Goal: Task Accomplishment & Management: Manage account settings

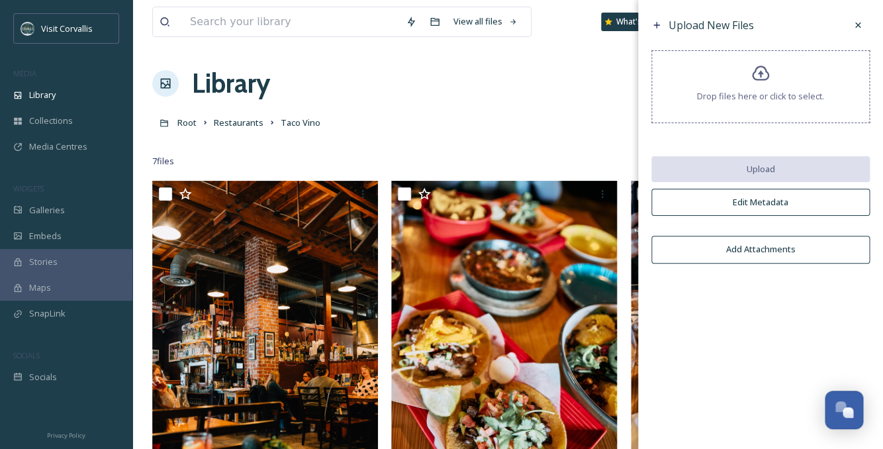
click at [603, 83] on div "Library Organise New" at bounding box center [507, 84] width 711 height 40
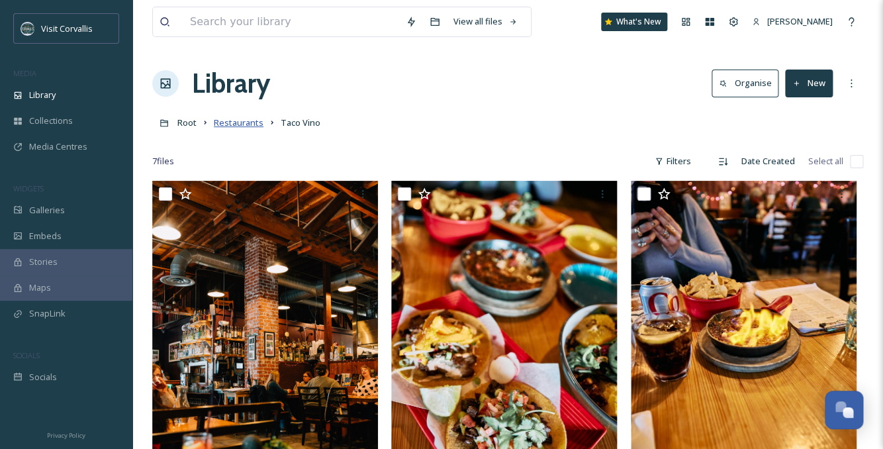
click at [232, 124] on span "Restaurants" at bounding box center [239, 122] width 50 height 12
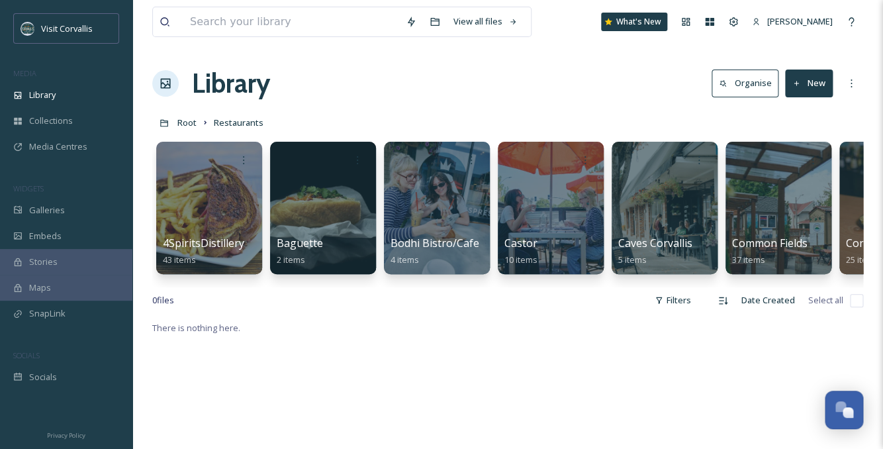
click at [812, 83] on button "New" at bounding box center [809, 82] width 48 height 27
click at [799, 170] on span "Folder" at bounding box center [793, 165] width 25 height 13
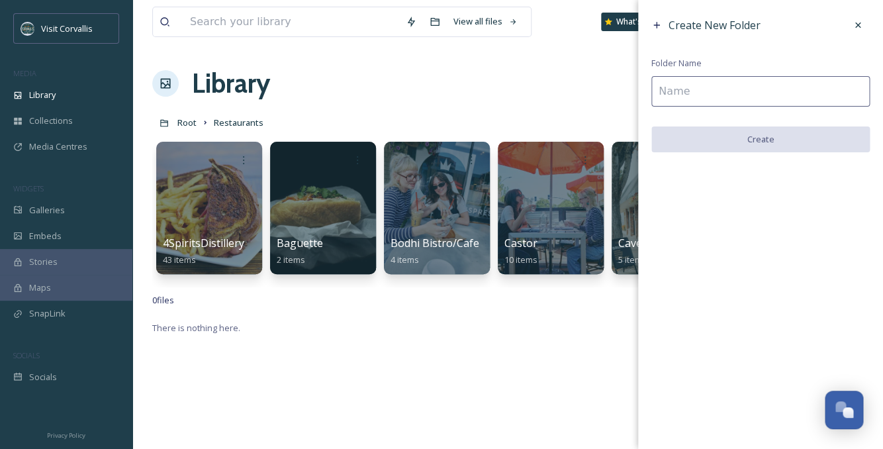
click at [686, 83] on input at bounding box center [760, 91] width 218 height 30
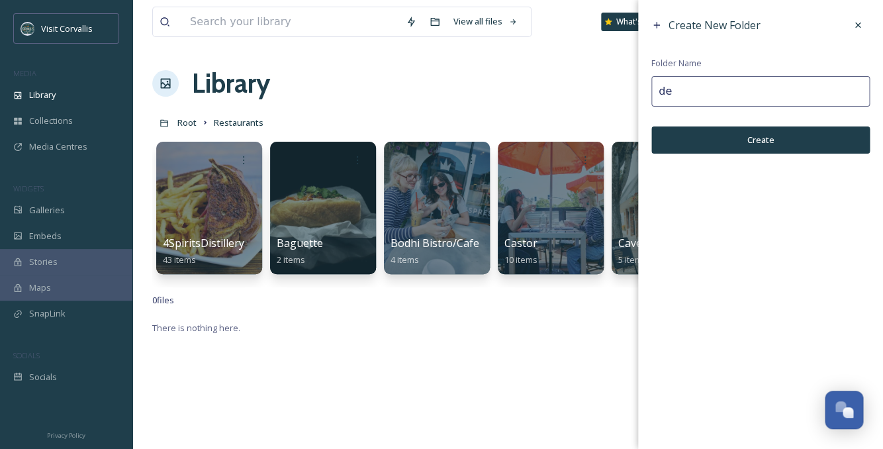
type input "d"
type input "[PERSON_NAME]"
click at [828, 143] on button "Create" at bounding box center [760, 139] width 218 height 27
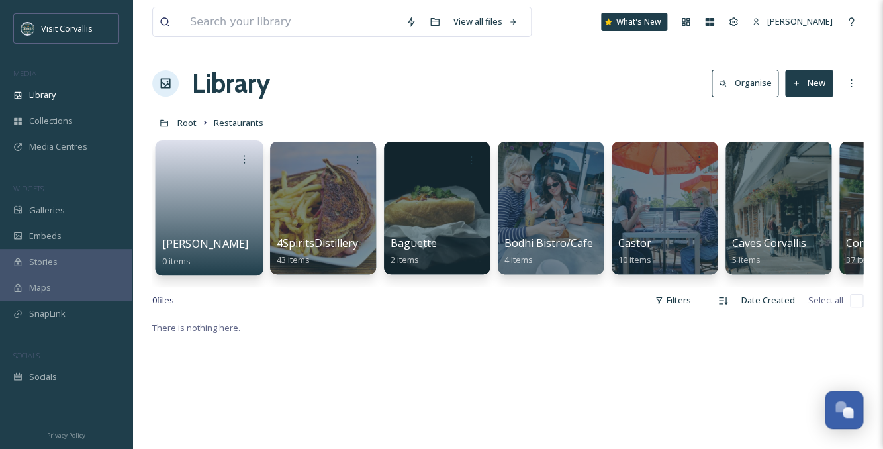
click at [243, 178] on link at bounding box center [209, 203] width 95 height 64
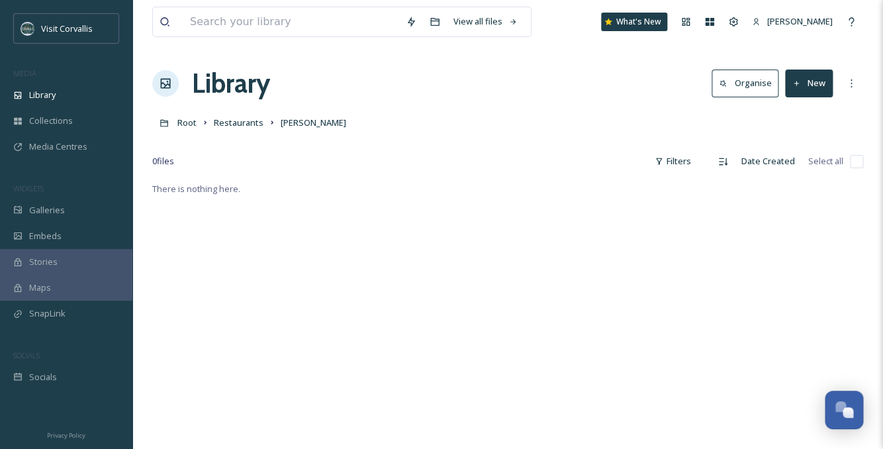
click at [802, 83] on button "New" at bounding box center [809, 82] width 48 height 27
click at [794, 119] on span "File Upload" at bounding box center [803, 114] width 44 height 13
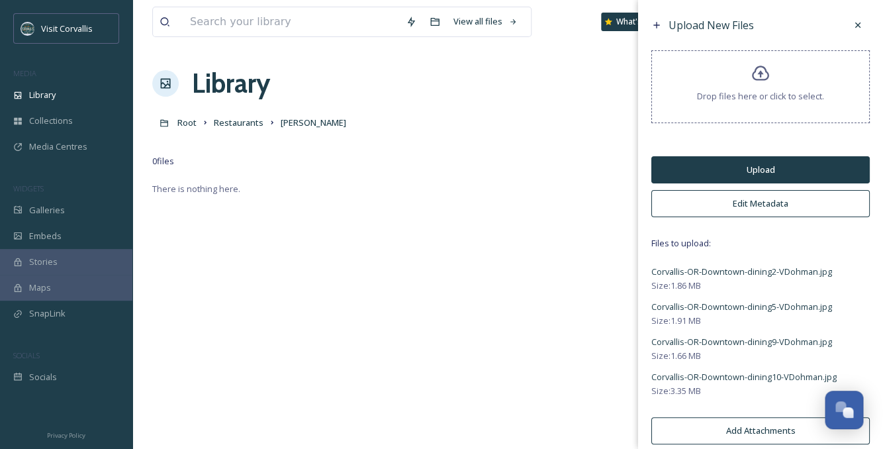
click at [736, 201] on button "Edit Metadata" at bounding box center [760, 203] width 218 height 27
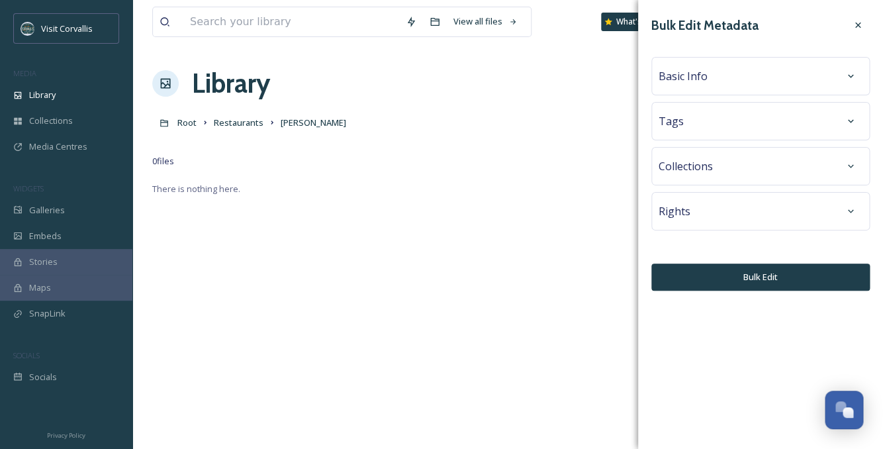
click at [742, 124] on div "Tags" at bounding box center [760, 121] width 204 height 24
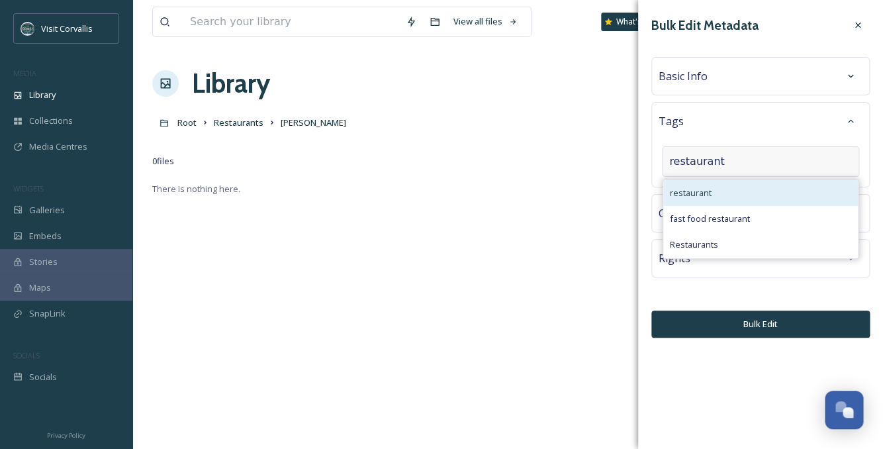
type input "restaurant"
click at [761, 199] on div "restaurant" at bounding box center [760, 193] width 195 height 26
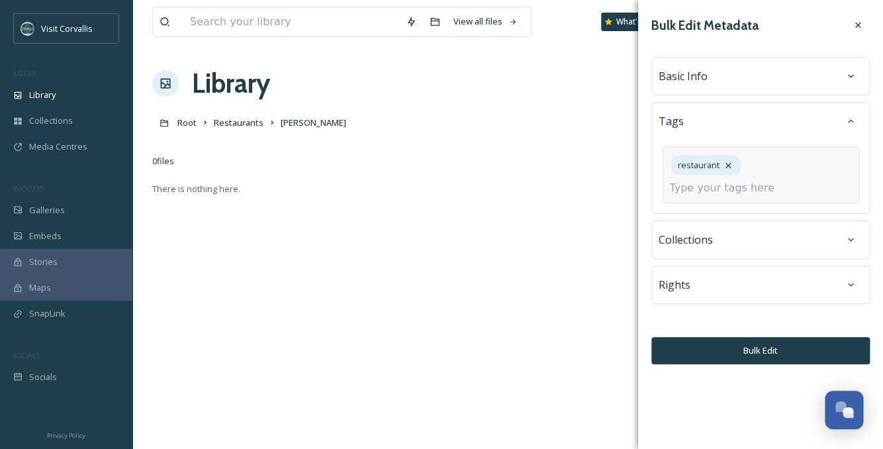
click at [711, 191] on input at bounding box center [735, 188] width 132 height 16
type input "downtown"
click at [796, 164] on icon at bounding box center [801, 165] width 11 height 11
click at [750, 180] on div "restaurant" at bounding box center [760, 174] width 197 height 57
click at [726, 181] on input at bounding box center [735, 188] width 132 height 16
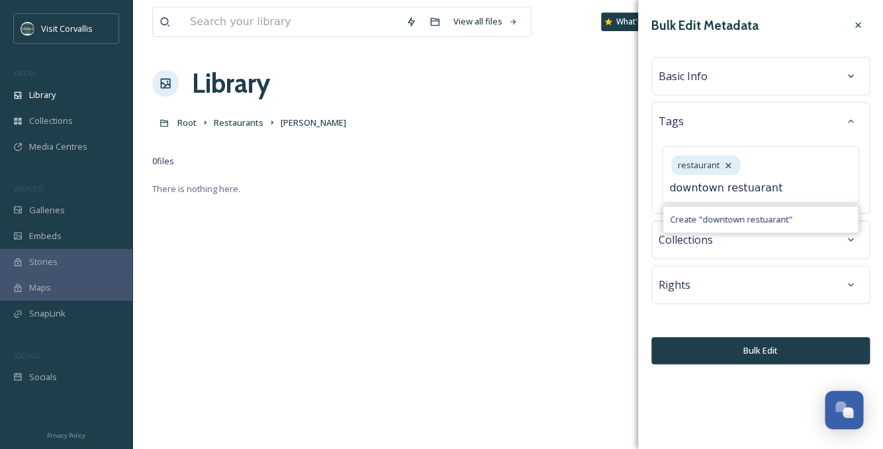
type input "downtown restuarant"
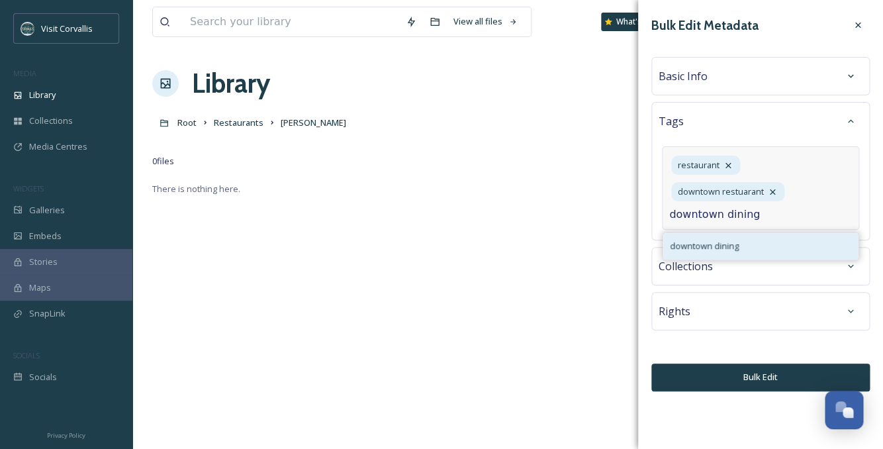
type input "downtown dining"
click at [720, 241] on span "downtown dining" at bounding box center [704, 246] width 69 height 13
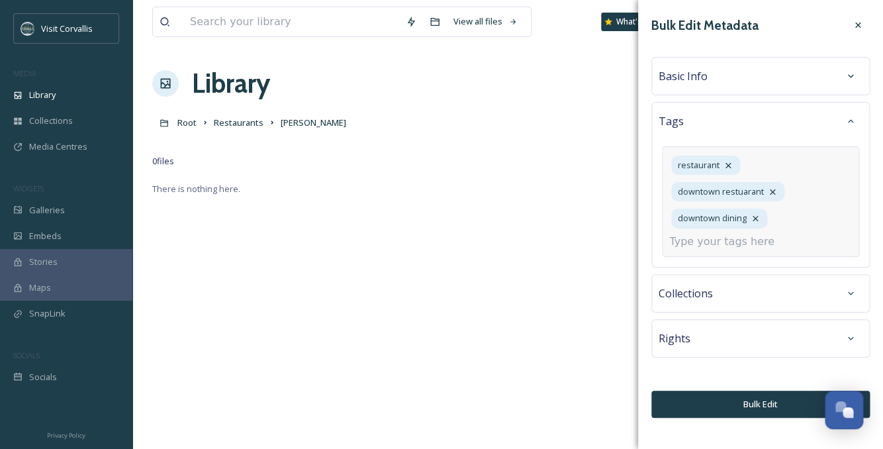
click at [706, 247] on input at bounding box center [735, 242] width 132 height 16
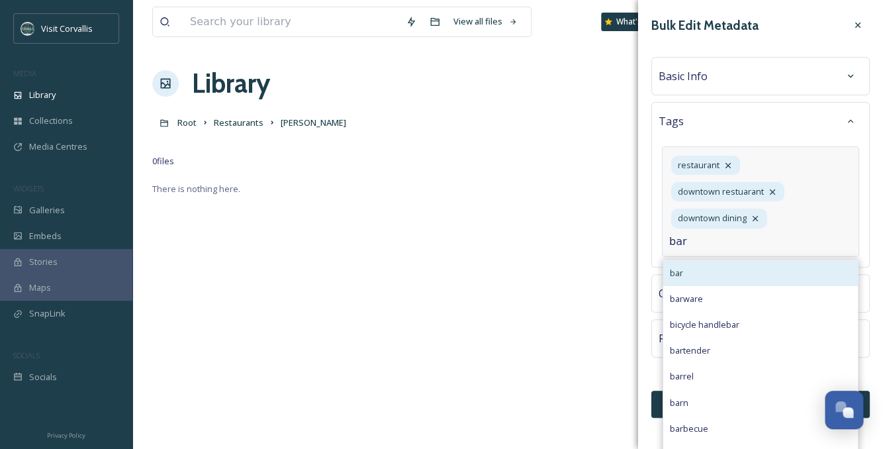
type input "bar"
click at [705, 275] on div "bar" at bounding box center [760, 273] width 195 height 26
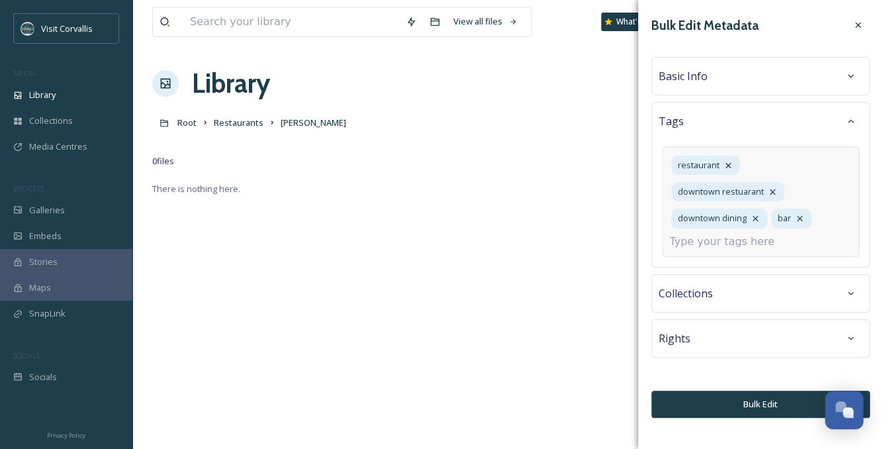
click at [735, 77] on div "Basic Info" at bounding box center [760, 76] width 204 height 24
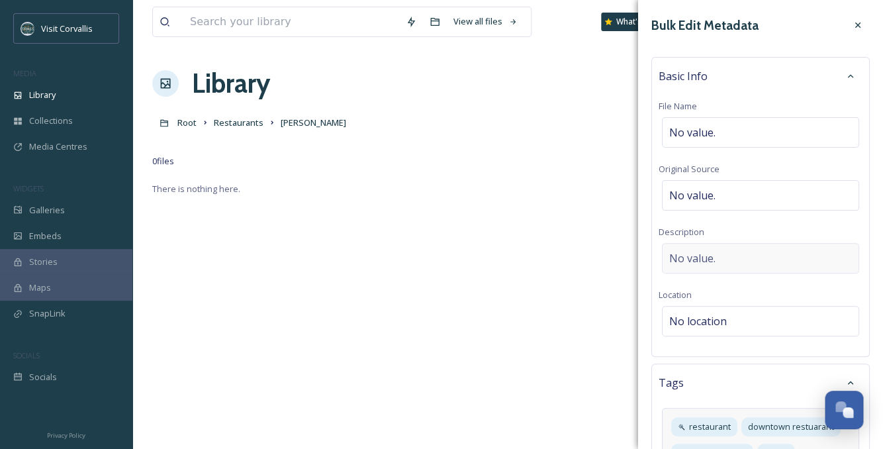
click at [687, 262] on span "No value." at bounding box center [692, 258] width 46 height 16
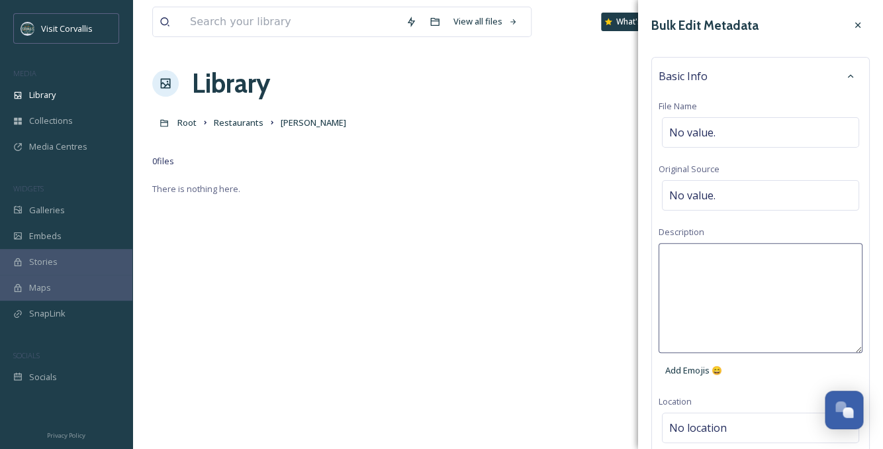
click at [678, 258] on textarea at bounding box center [760, 298] width 204 height 110
click at [666, 257] on textarea "Del [PERSON_NAME] bar" at bounding box center [760, 298] width 204 height 110
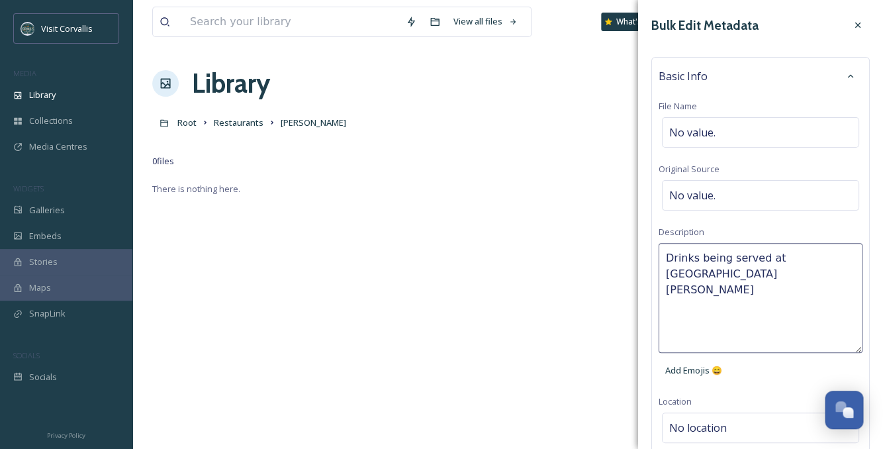
click at [816, 258] on textarea "Drinks being served at [GEOGRAPHIC_DATA][PERSON_NAME]" at bounding box center [760, 298] width 204 height 110
click at [848, 262] on textarea "Drinks being served at [GEOGRAPHIC_DATA]'s bar" at bounding box center [760, 298] width 204 height 110
type textarea "Drinks being served at [GEOGRAPHIC_DATA] in [GEOGRAPHIC_DATA], [GEOGRAPHIC_DATA…"
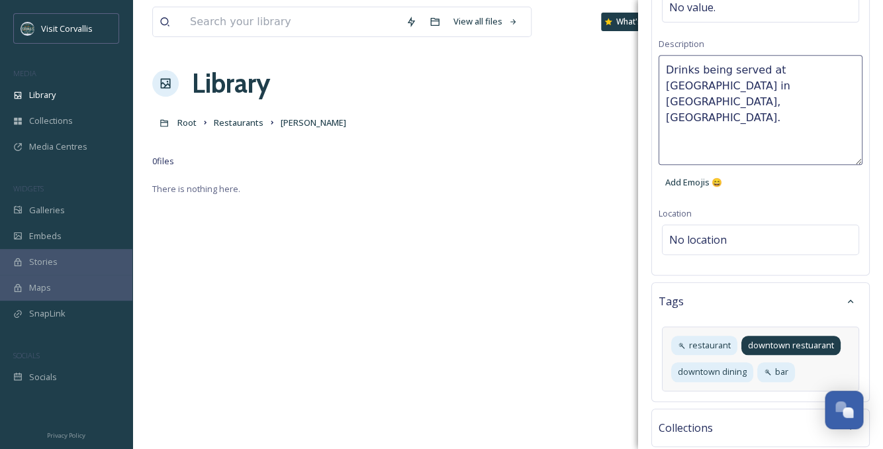
scroll to position [204, 0]
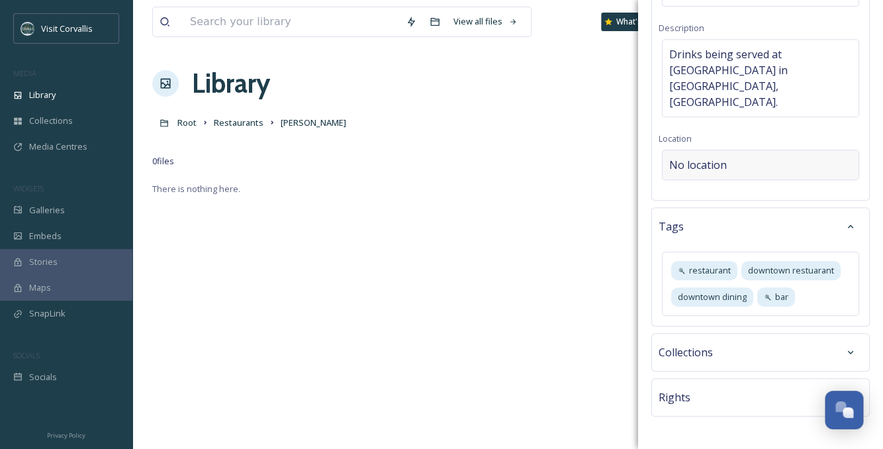
click at [736, 234] on div "Bulk Edit Metadata Basic Info File Name No value. Original Source No value. Des…" at bounding box center [760, 143] width 245 height 694
click at [710, 157] on span "No location" at bounding box center [698, 165] width 58 height 16
click at [710, 150] on input at bounding box center [760, 164] width 196 height 29
type input "d"
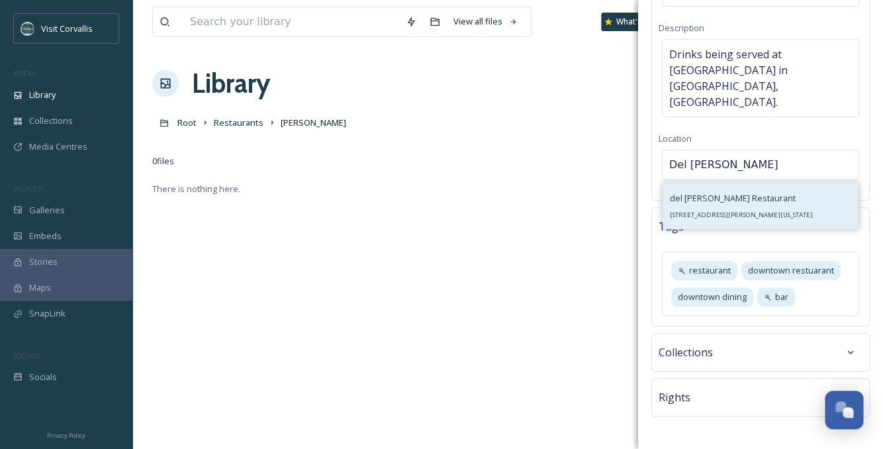
type input "Del [PERSON_NAME]"
click at [720, 210] on span "[STREET_ADDRESS][PERSON_NAME][US_STATE]" at bounding box center [741, 214] width 143 height 9
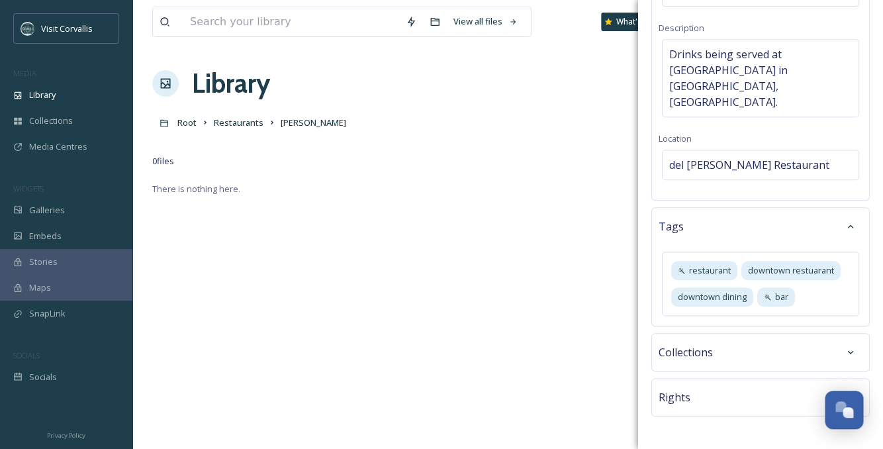
scroll to position [213, 0]
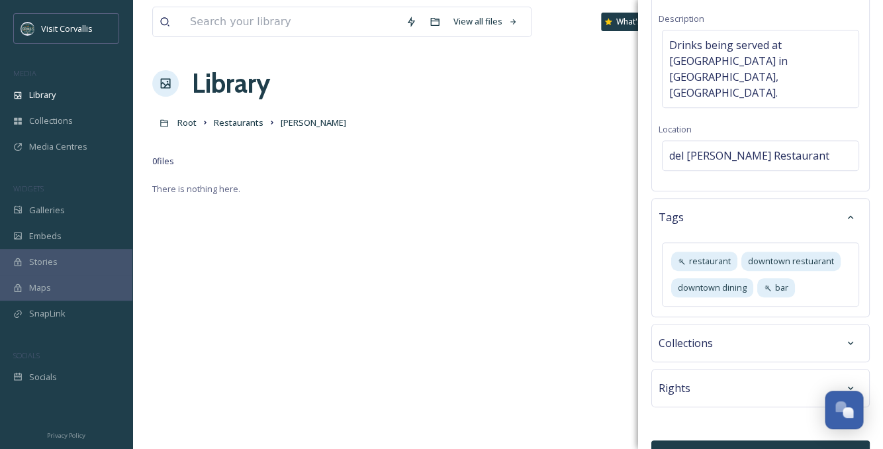
click at [713, 440] on button "Bulk Edit" at bounding box center [760, 453] width 218 height 27
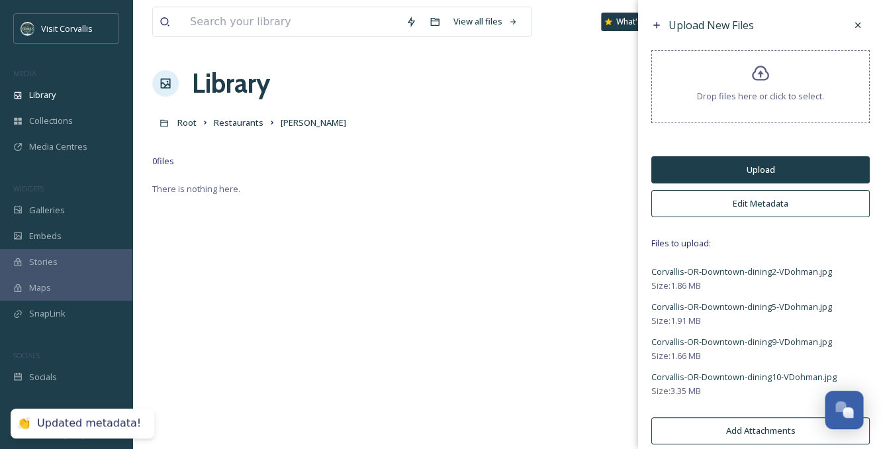
click at [732, 168] on button "Upload" at bounding box center [760, 169] width 218 height 27
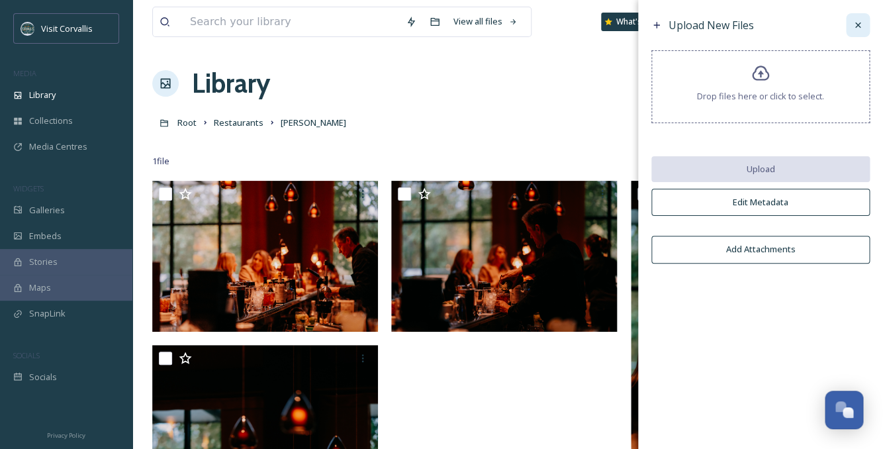
click at [855, 26] on icon at bounding box center [857, 25] width 11 height 11
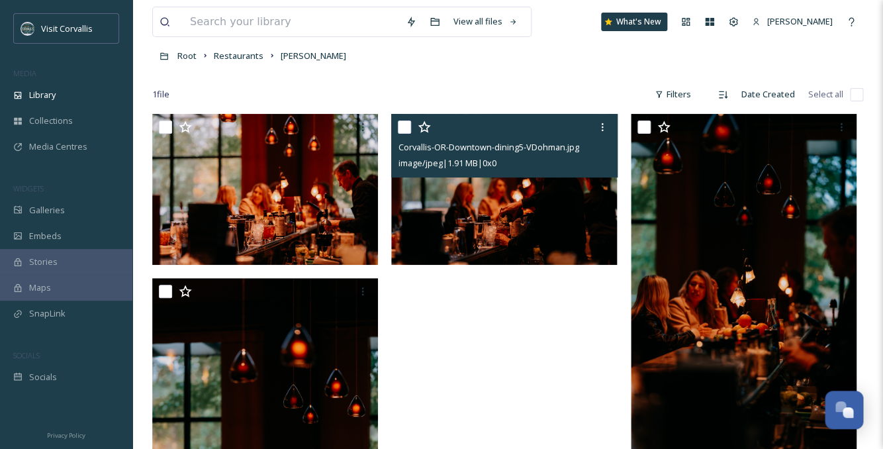
scroll to position [68, 0]
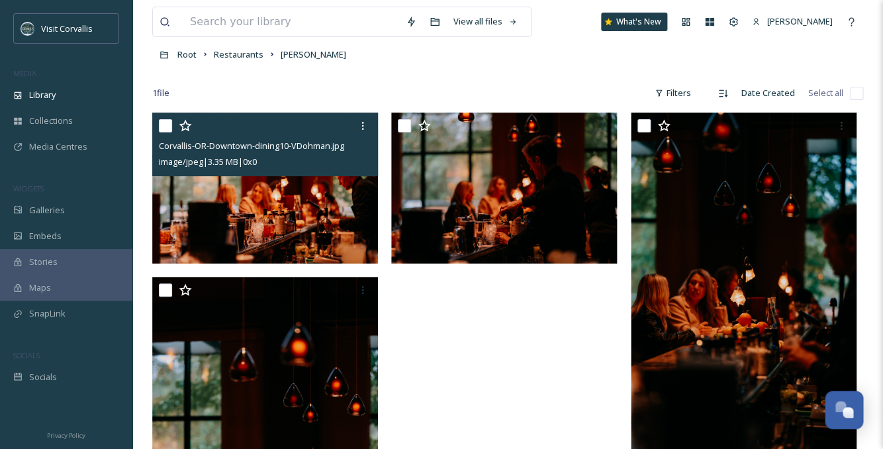
click at [166, 126] on input "checkbox" at bounding box center [165, 125] width 13 height 13
checkbox input "true"
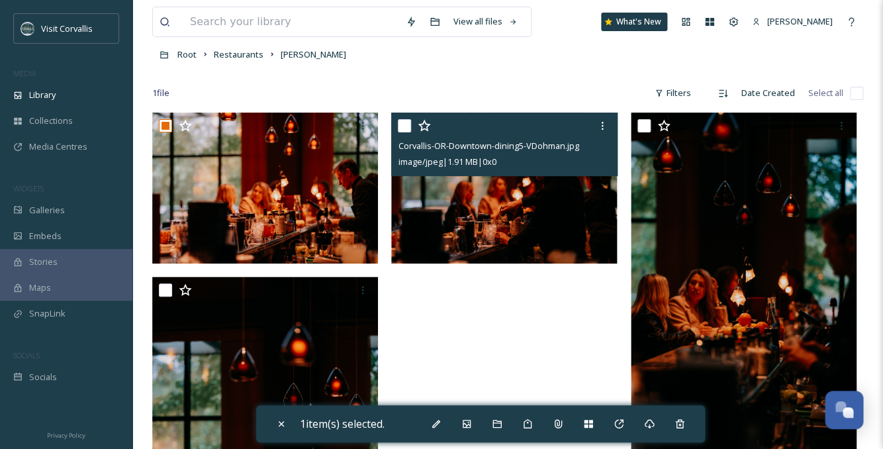
click at [403, 126] on input "checkbox" at bounding box center [404, 125] width 13 height 13
checkbox input "true"
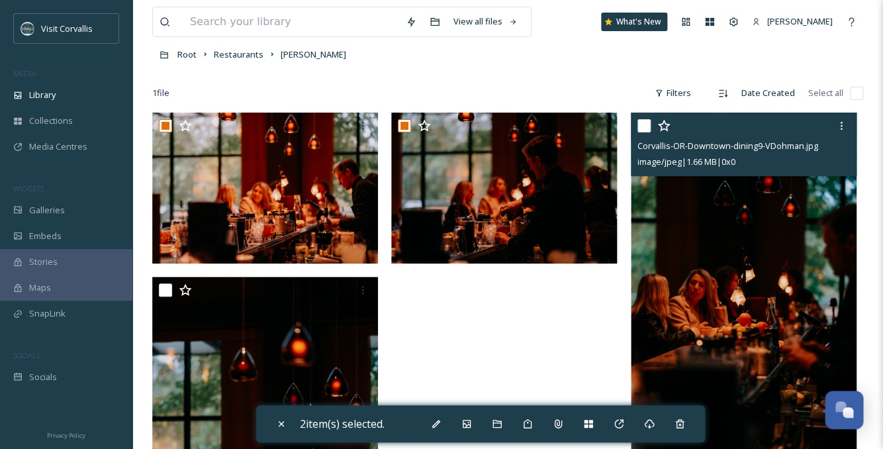
click at [640, 128] on input "checkbox" at bounding box center [643, 125] width 13 height 13
checkbox input "true"
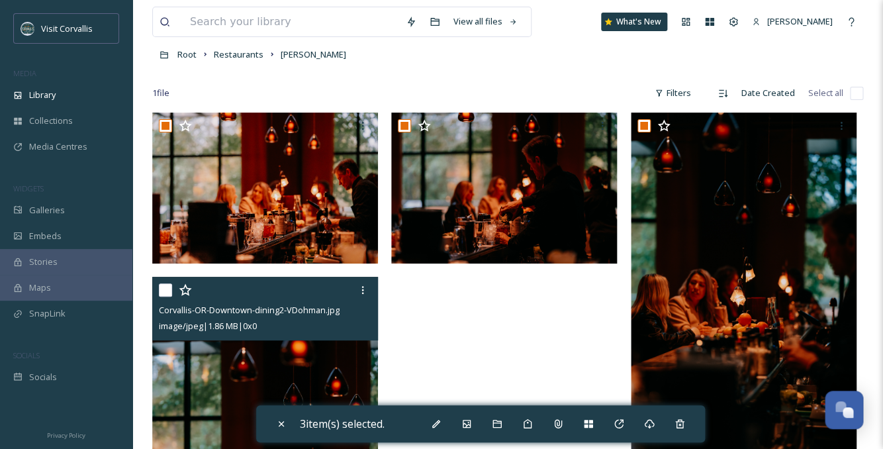
click at [167, 287] on input "checkbox" at bounding box center [165, 289] width 13 height 13
checkbox input "true"
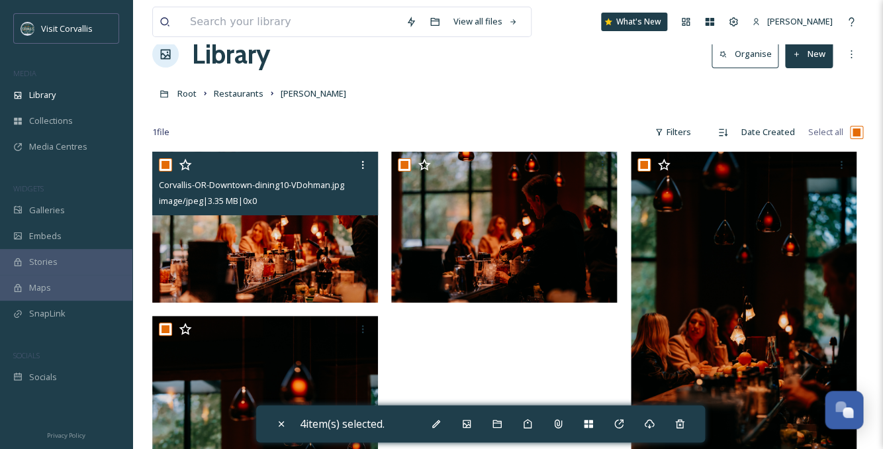
scroll to position [0, 0]
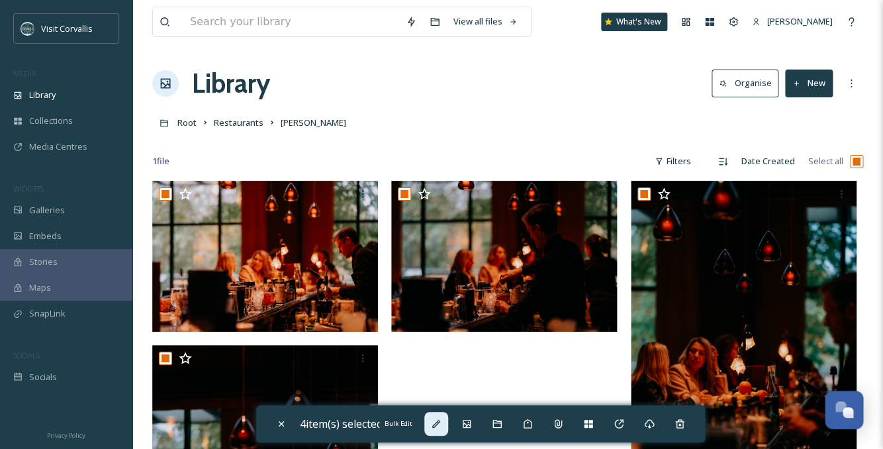
click at [436, 422] on icon at bounding box center [436, 423] width 11 height 11
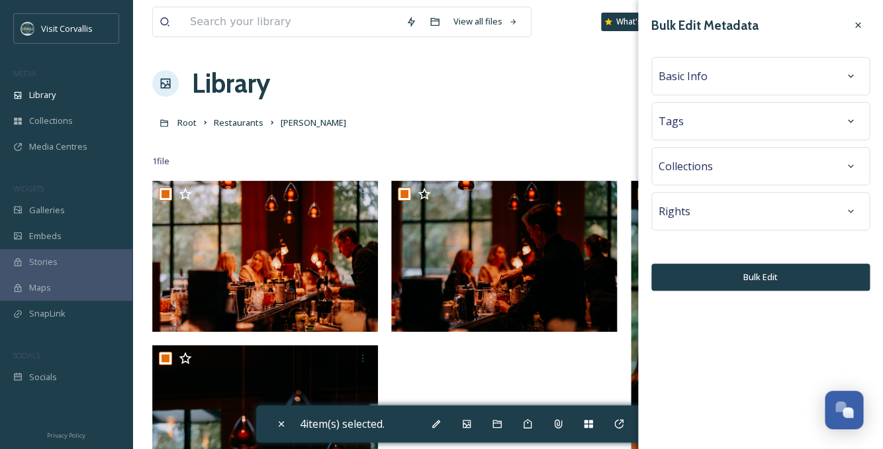
click at [701, 216] on div "Rights" at bounding box center [760, 211] width 204 height 24
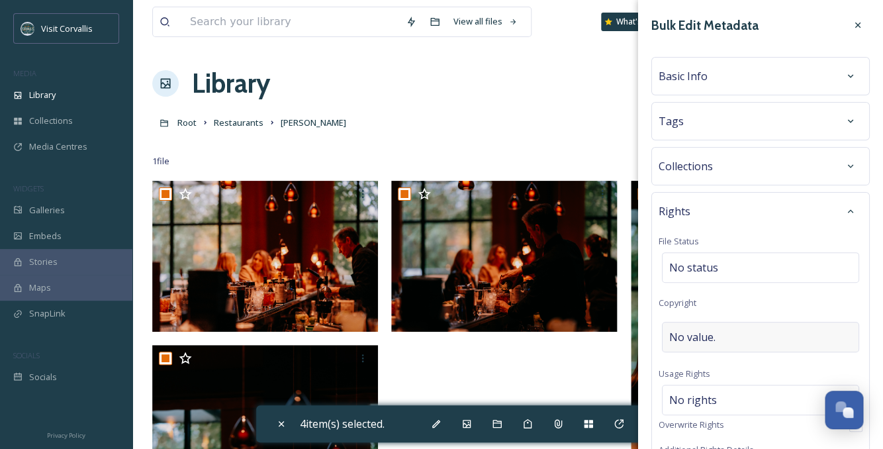
scroll to position [253, 0]
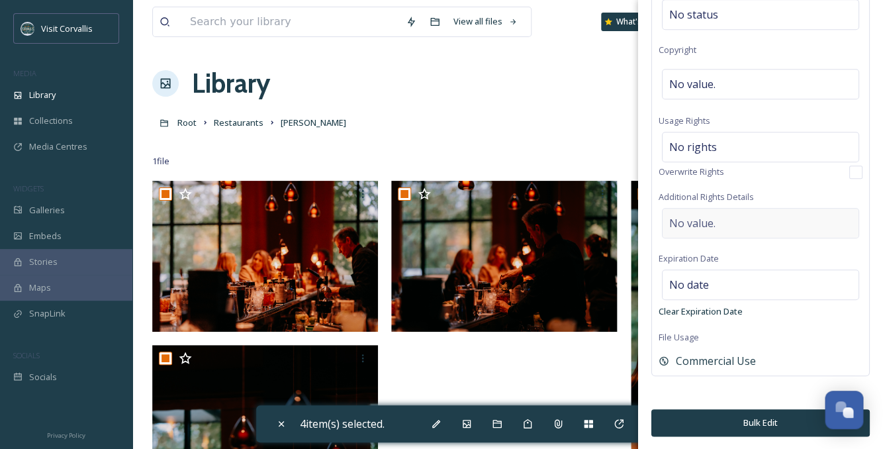
click at [712, 216] on span "No value." at bounding box center [692, 223] width 46 height 16
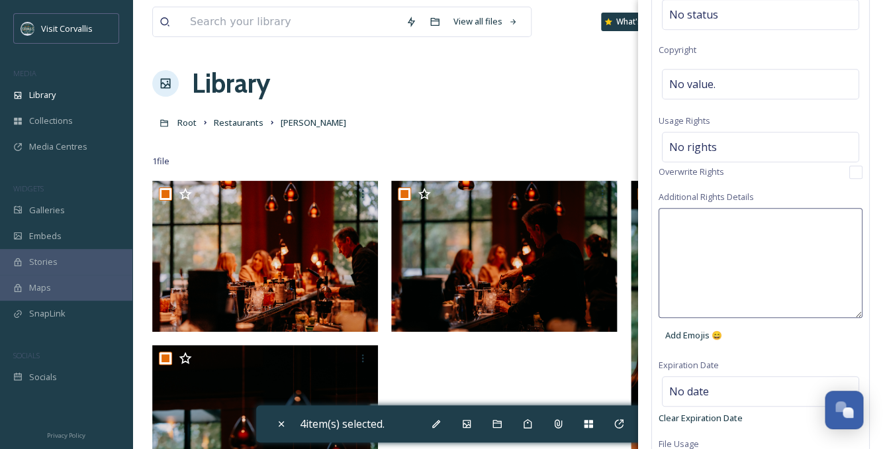
click at [694, 224] on textarea at bounding box center [760, 263] width 204 height 110
click at [781, 223] on textarea "If using on social media credit [PERSON_NAME]." at bounding box center [760, 263] width 204 height 110
click at [812, 218] on textarea "If using on social media credit [PERSON_NAME]." at bounding box center [760, 263] width 204 height 110
type textarea "If using on social media credit and tag [PERSON_NAME]."
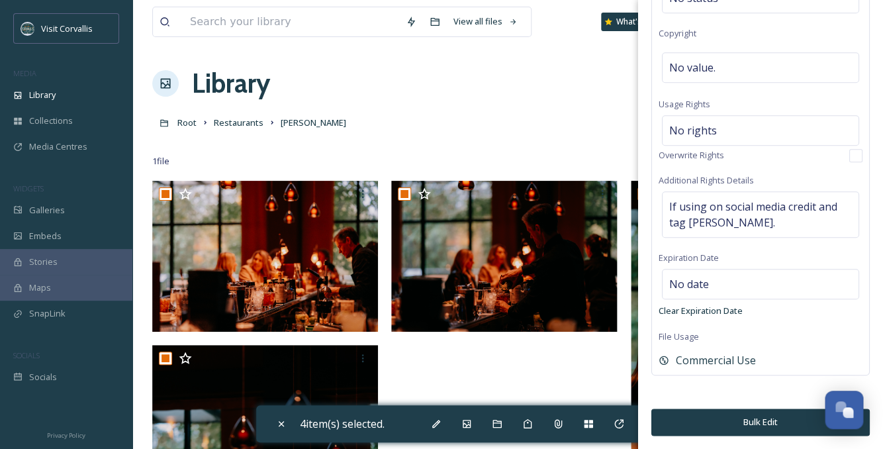
click at [754, 417] on button "Bulk Edit" at bounding box center [760, 421] width 218 height 27
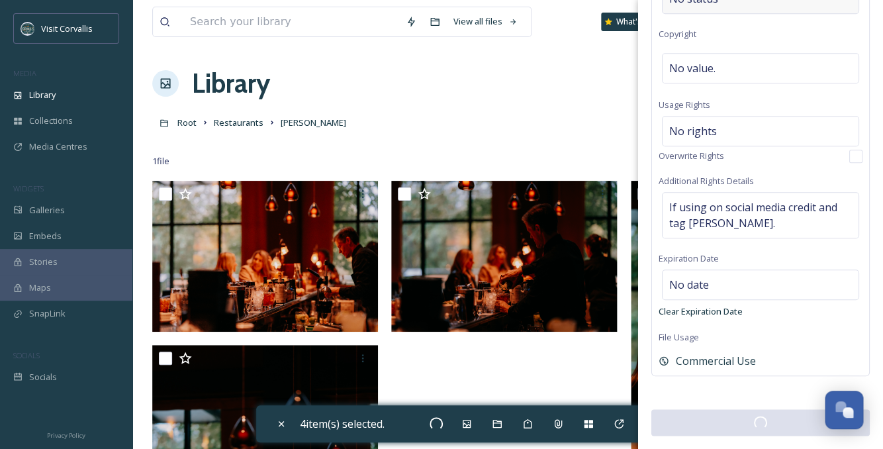
checkbox input "false"
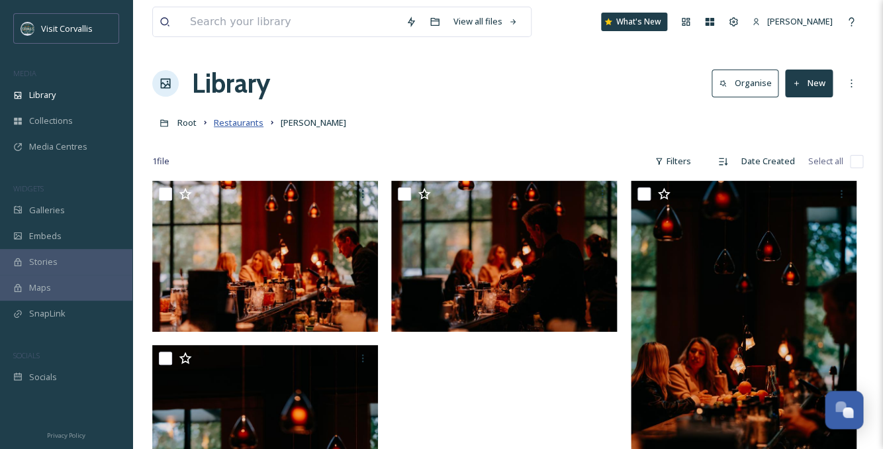
click at [244, 128] on span "Restaurants" at bounding box center [239, 122] width 50 height 12
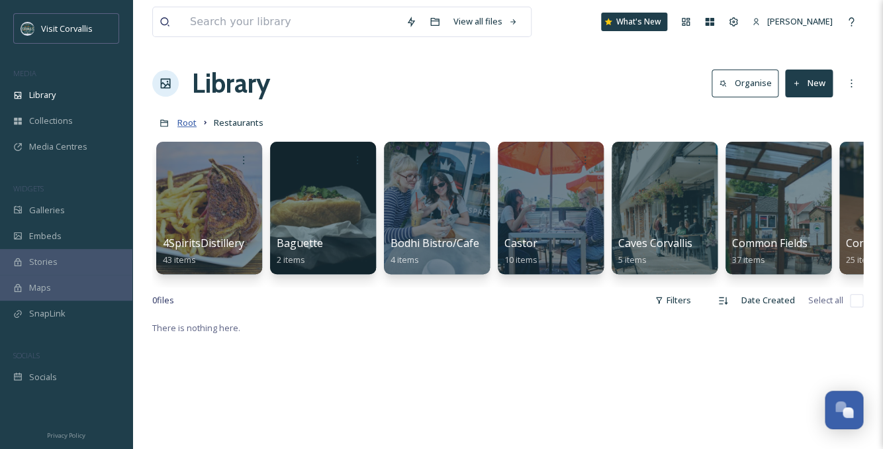
click at [189, 124] on span "Root" at bounding box center [186, 122] width 19 height 12
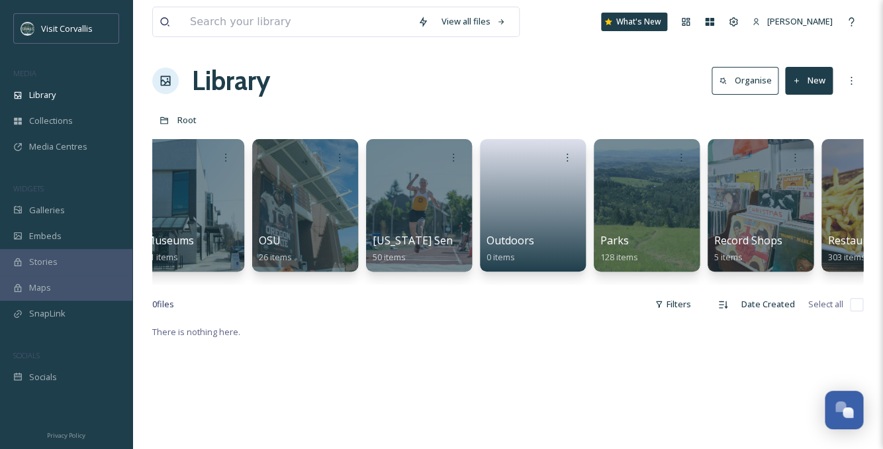
scroll to position [0, 3237]
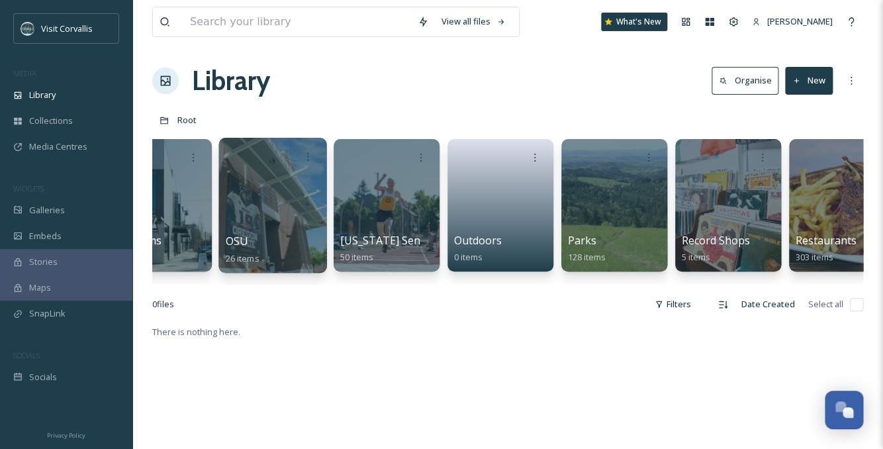
click at [268, 188] on div at bounding box center [272, 205] width 108 height 135
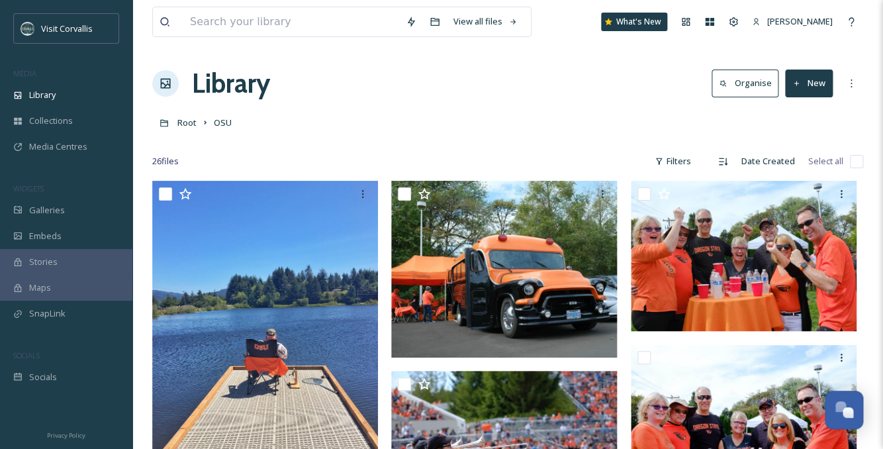
click at [805, 87] on button "New" at bounding box center [809, 82] width 48 height 27
click at [803, 116] on span "File Upload" at bounding box center [803, 114] width 44 height 13
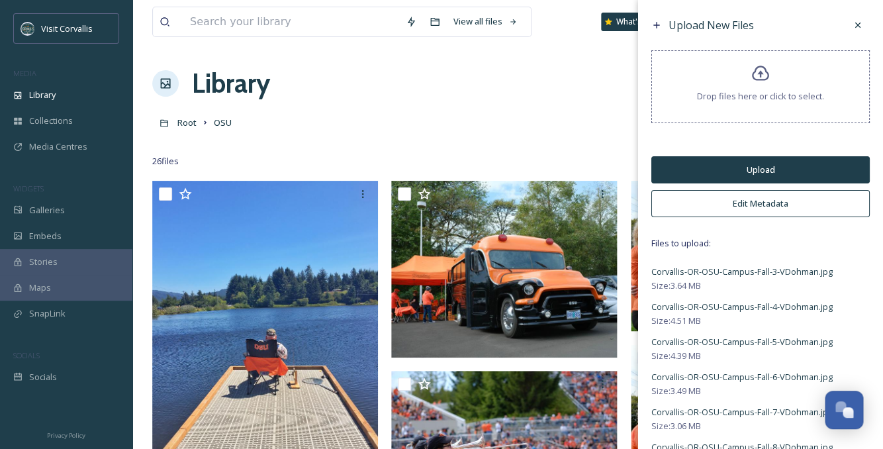
click at [725, 202] on button "Edit Metadata" at bounding box center [760, 203] width 218 height 27
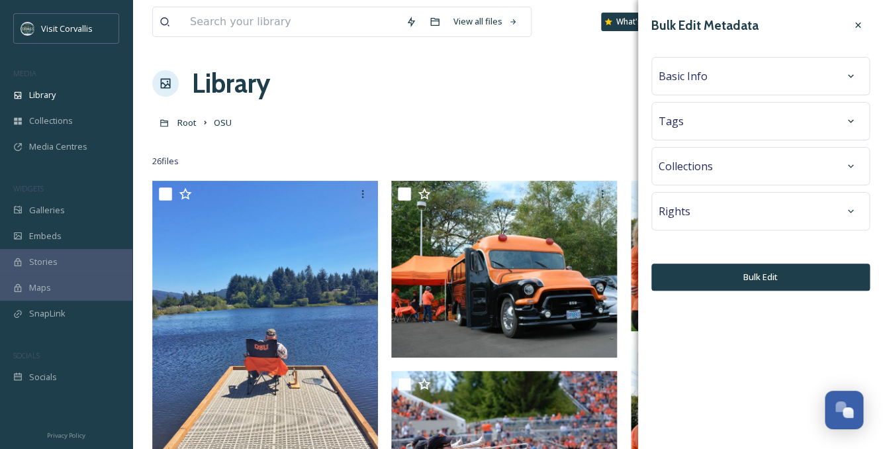
click at [723, 103] on div "Tags" at bounding box center [760, 121] width 218 height 38
click at [707, 122] on div "Tags" at bounding box center [760, 121] width 204 height 24
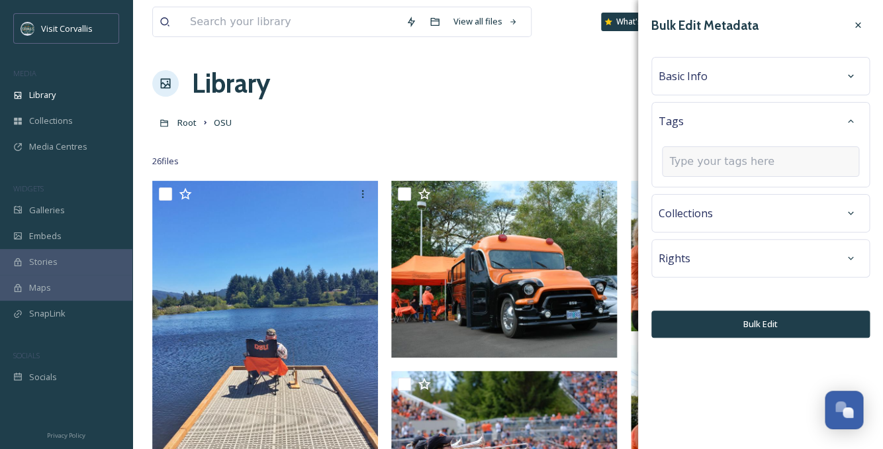
click at [695, 167] on input at bounding box center [735, 161] width 132 height 16
type input "campus"
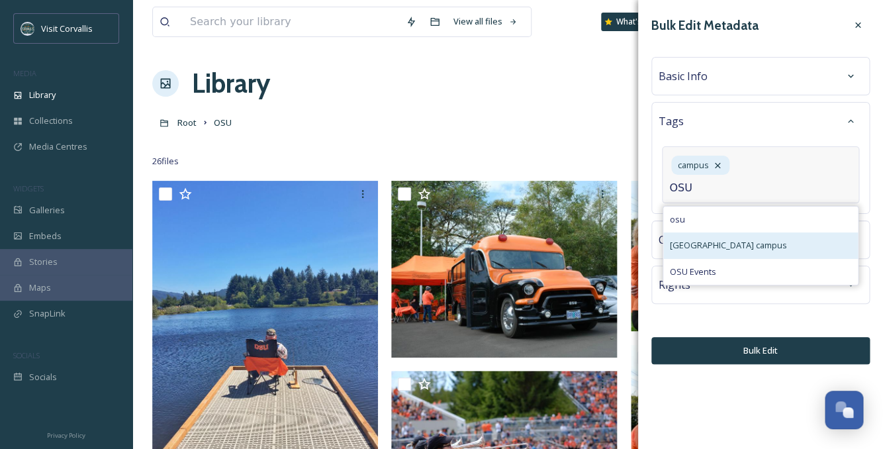
type input "OSU"
click at [686, 240] on span "[GEOGRAPHIC_DATA] campus" at bounding box center [728, 245] width 117 height 13
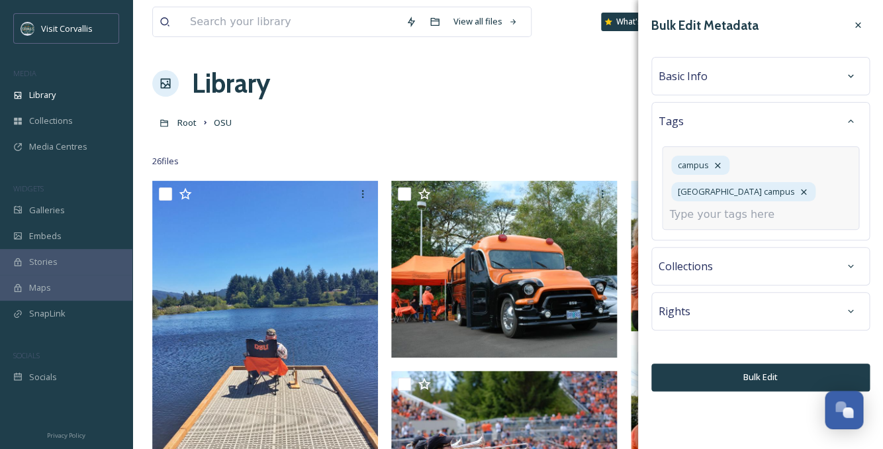
click at [699, 206] on input at bounding box center [735, 214] width 132 height 16
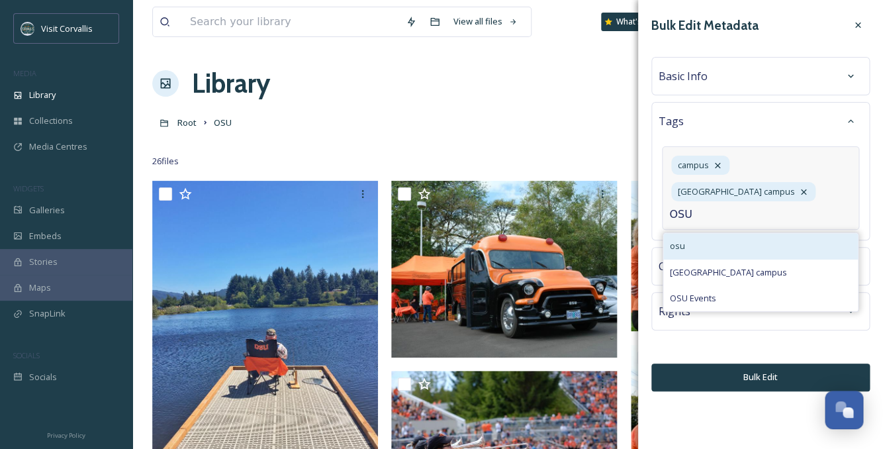
type input "OSU"
click at [698, 233] on div "osu" at bounding box center [760, 246] width 195 height 26
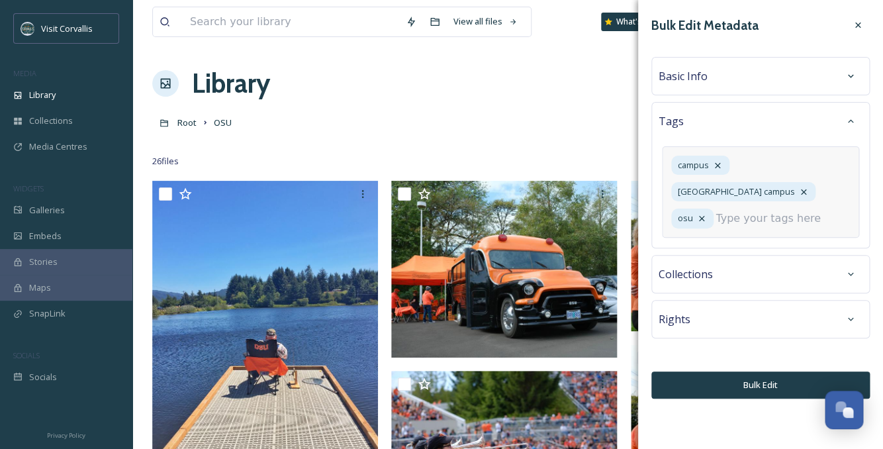
click at [715, 214] on input at bounding box center [781, 218] width 132 height 16
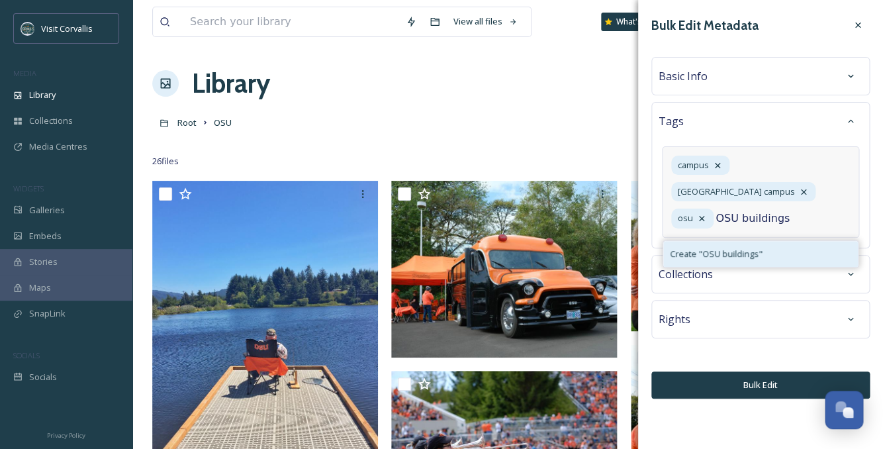
type input "OSU buildings"
click at [705, 247] on span "Create " OSU buildings "" at bounding box center [716, 253] width 93 height 13
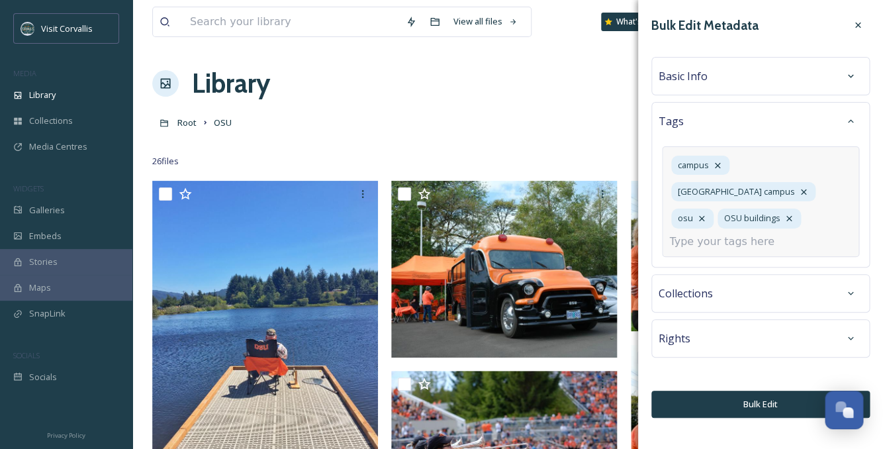
click at [724, 234] on input at bounding box center [735, 242] width 132 height 16
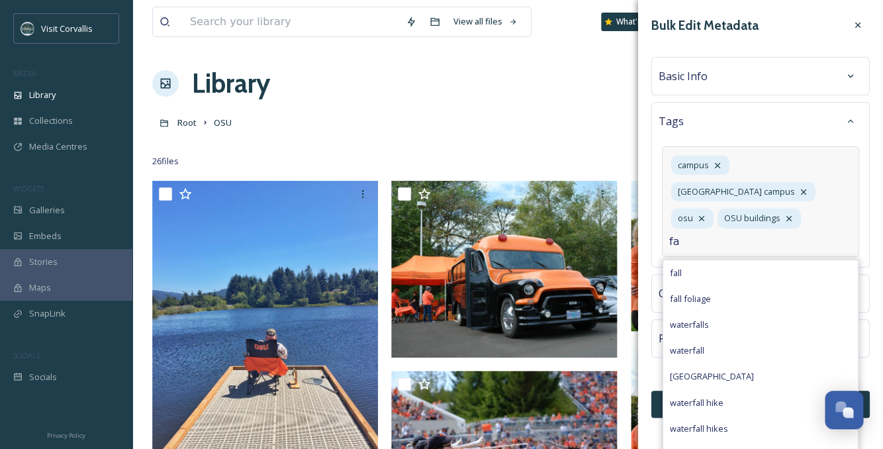
type input "f"
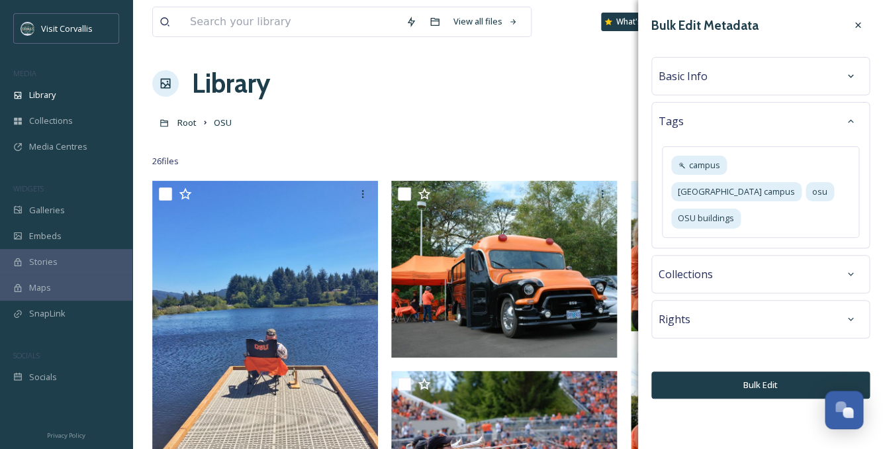
click at [728, 71] on div "Basic Info" at bounding box center [760, 76] width 204 height 24
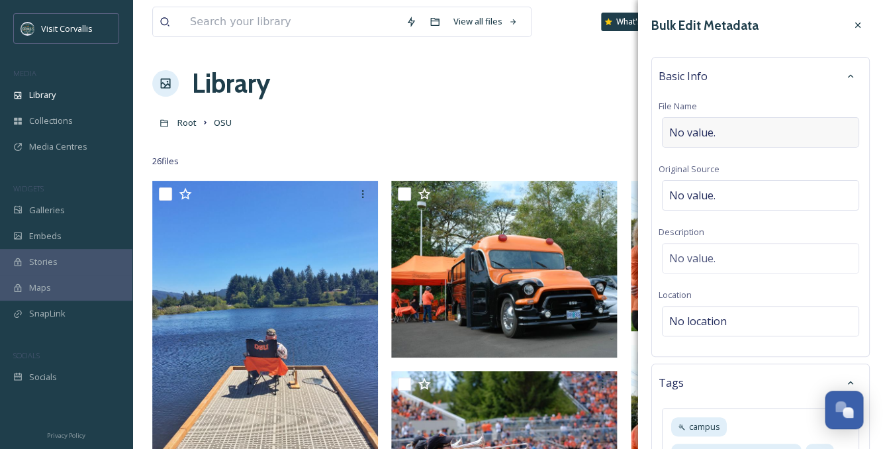
click at [701, 132] on span "No value." at bounding box center [692, 132] width 46 height 16
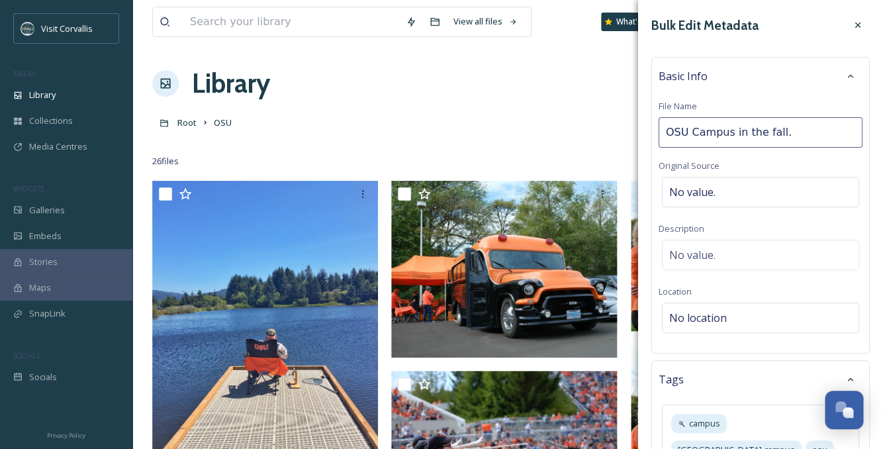
type input "OSU Campus in the fall"
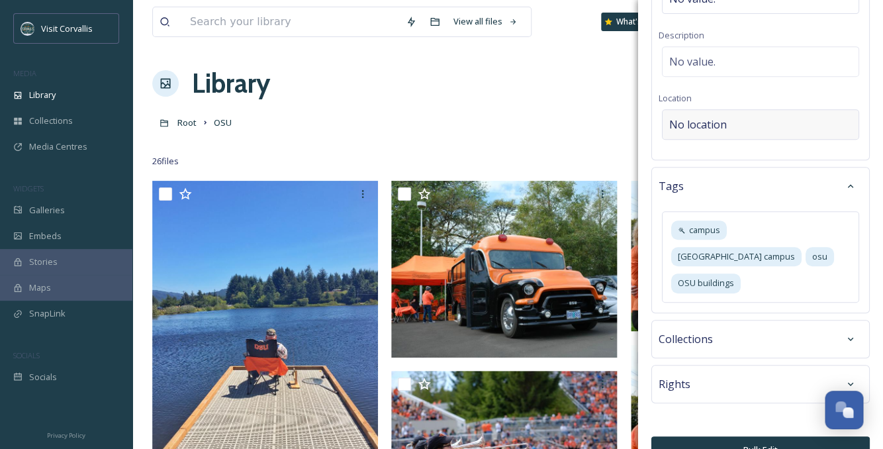
scroll to position [3, 0]
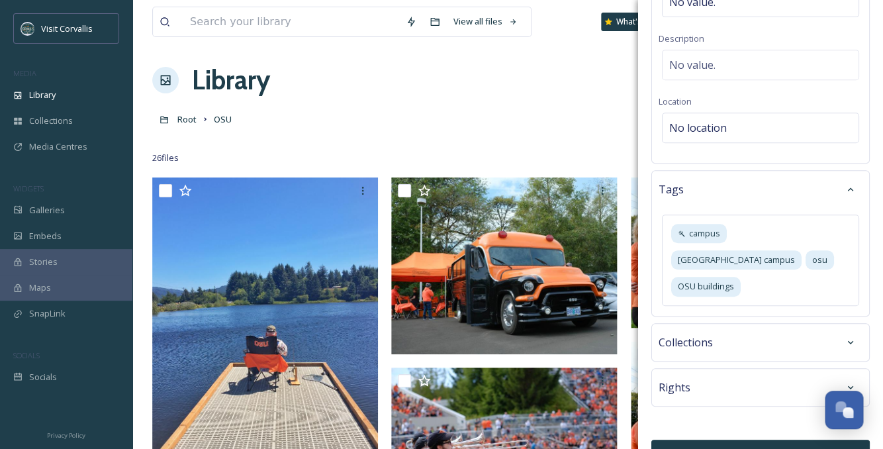
click at [679, 379] on span "Rights" at bounding box center [674, 387] width 32 height 16
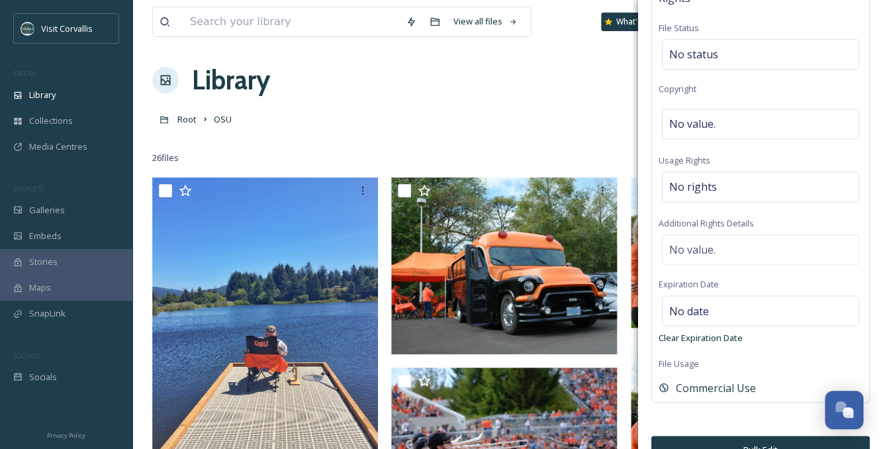
scroll to position [15, 0]
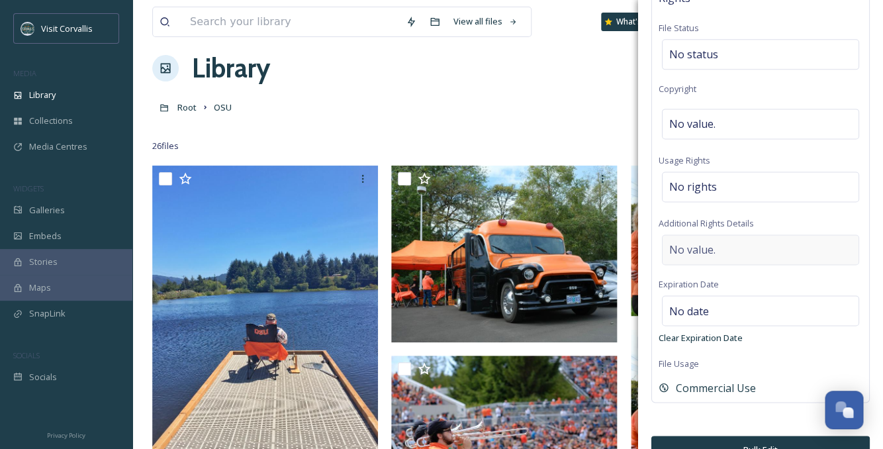
click at [703, 241] on span "No value." at bounding box center [692, 249] width 46 height 16
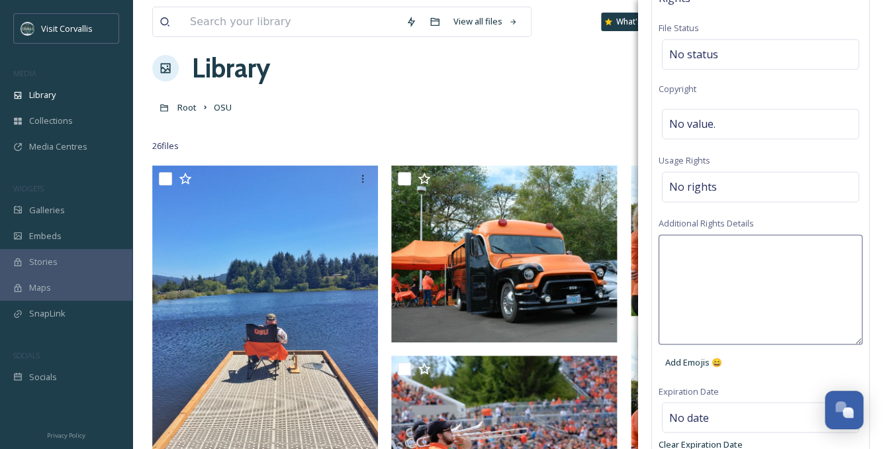
click at [690, 234] on textarea at bounding box center [760, 289] width 204 height 110
click at [845, 234] on textarea "If using on social media please credit [PERSON_NAME]." at bounding box center [760, 289] width 204 height 110
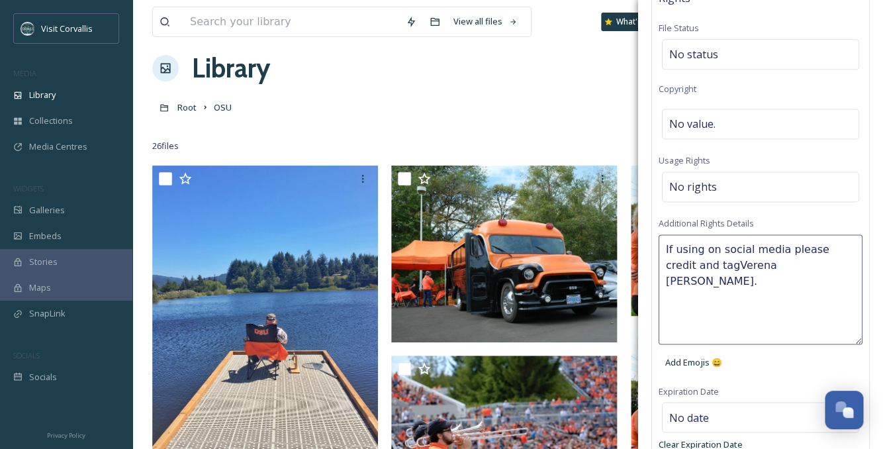
type textarea "If using on social media please credit and tag [PERSON_NAME]."
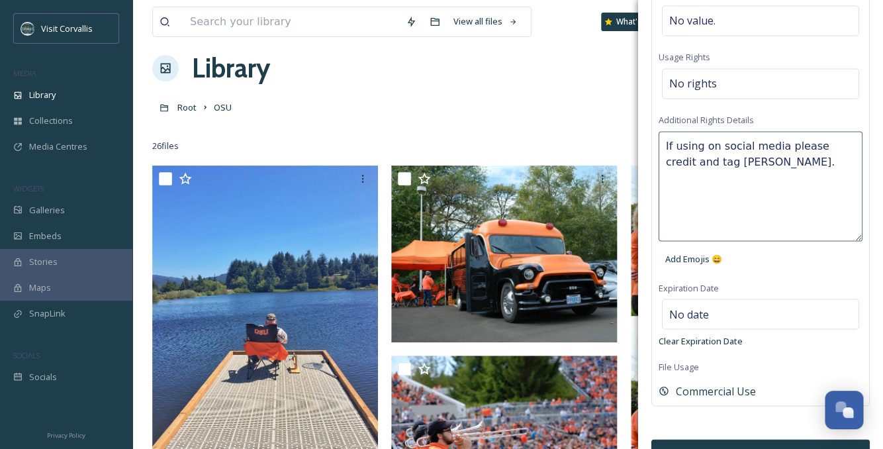
click at [750, 439] on button "Bulk Edit" at bounding box center [760, 452] width 218 height 27
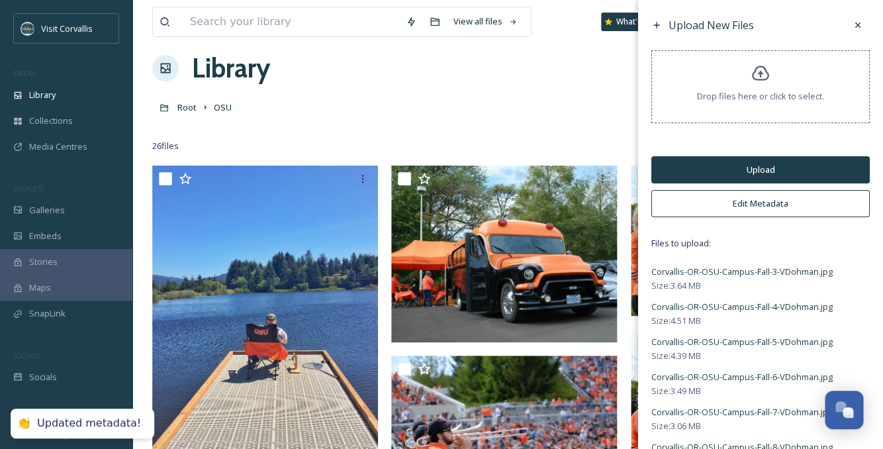
click at [724, 166] on button "Upload" at bounding box center [760, 169] width 218 height 27
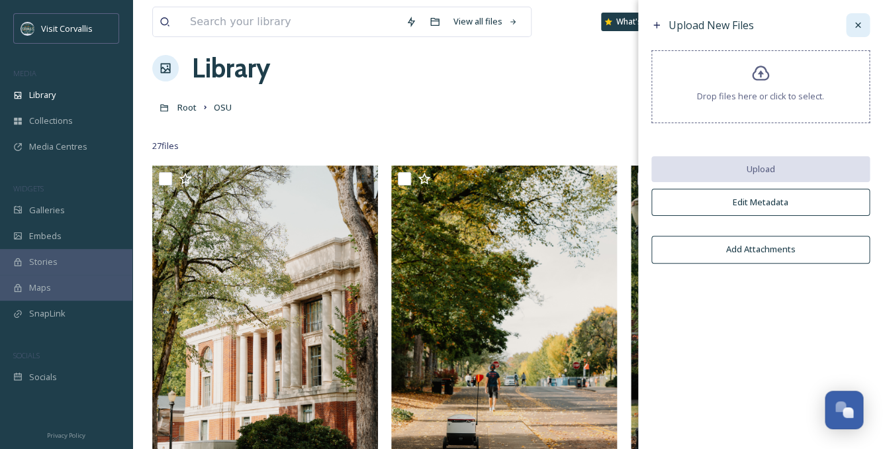
click at [857, 26] on icon at bounding box center [857, 24] width 5 height 5
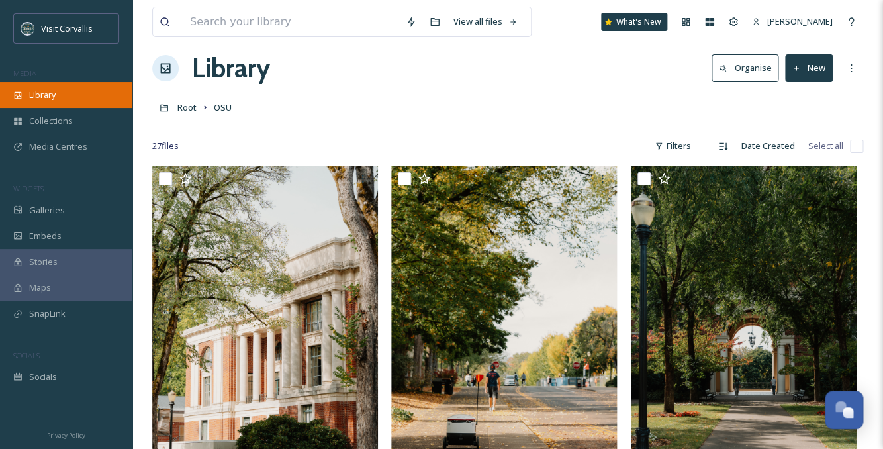
click at [44, 105] on div "Library" at bounding box center [66, 95] width 132 height 26
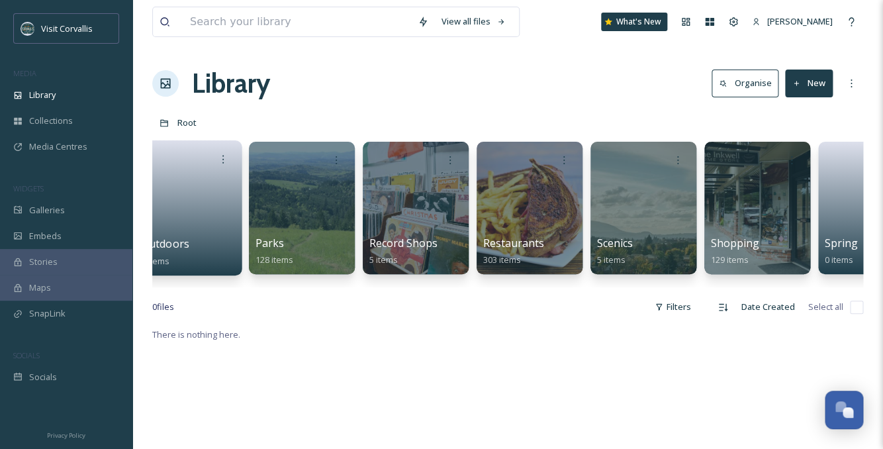
scroll to position [0, 3554]
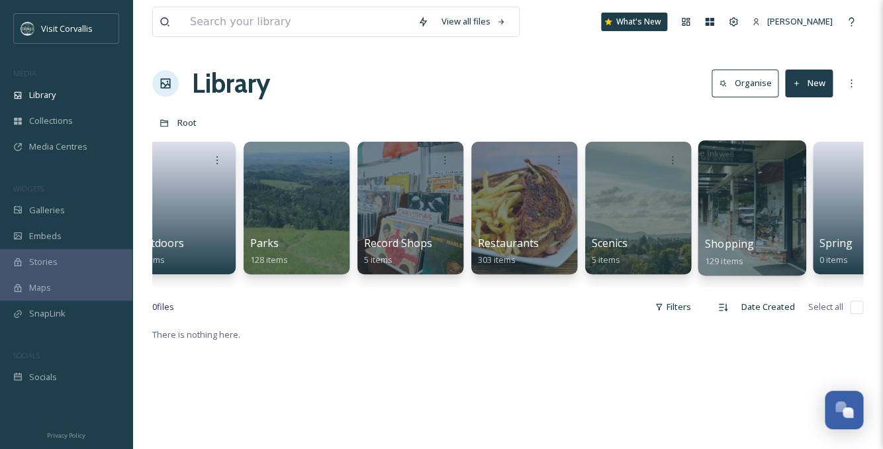
click at [751, 229] on div at bounding box center [751, 207] width 108 height 135
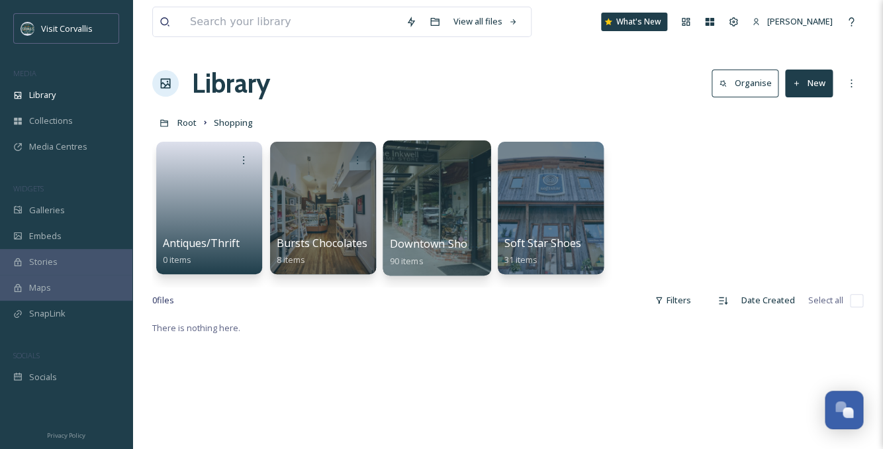
click at [431, 216] on div at bounding box center [436, 207] width 108 height 135
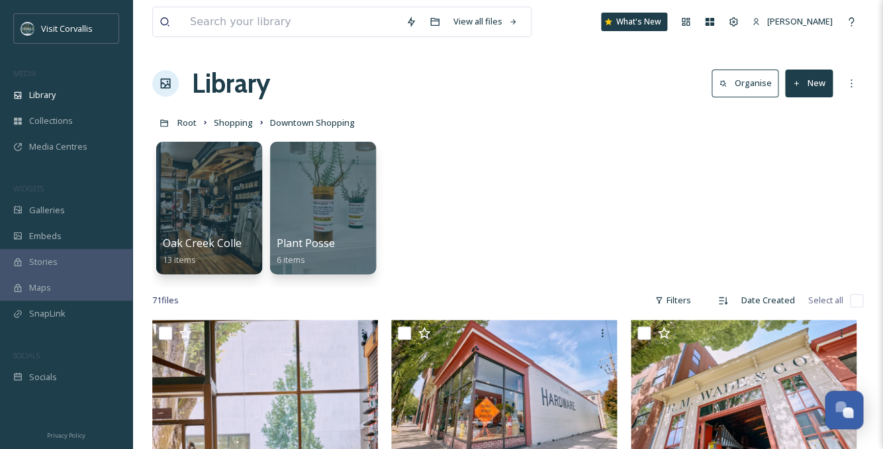
click at [806, 85] on button "New" at bounding box center [809, 82] width 48 height 27
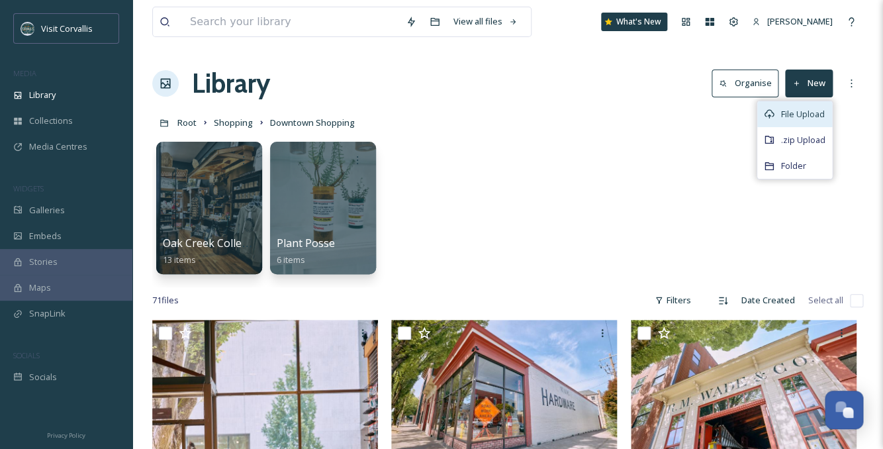
click at [798, 105] on div "File Upload" at bounding box center [794, 114] width 75 height 26
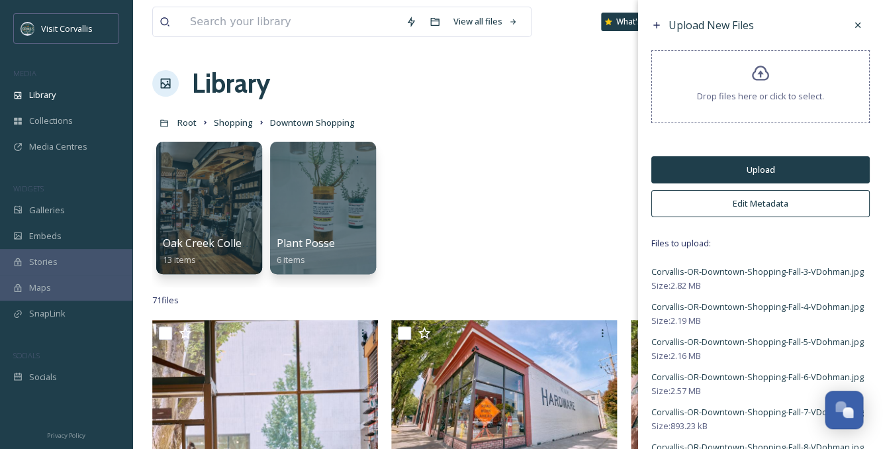
click at [738, 202] on button "Edit Metadata" at bounding box center [760, 203] width 218 height 27
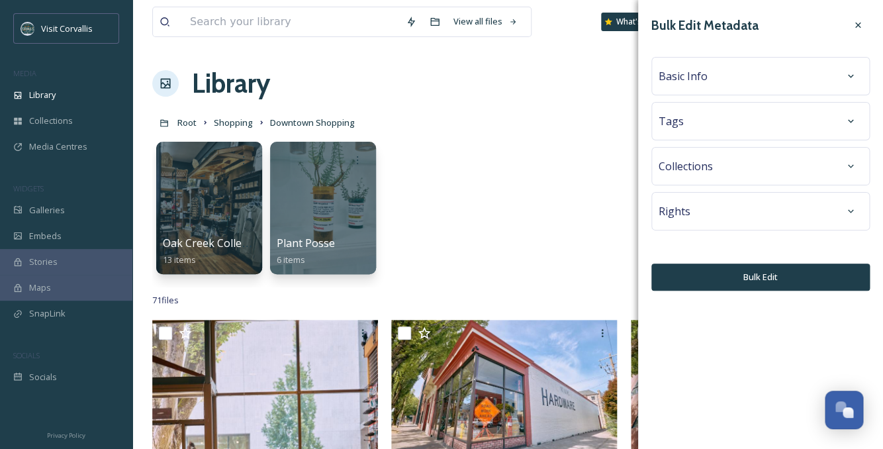
click at [697, 120] on div "Tags" at bounding box center [760, 121] width 204 height 24
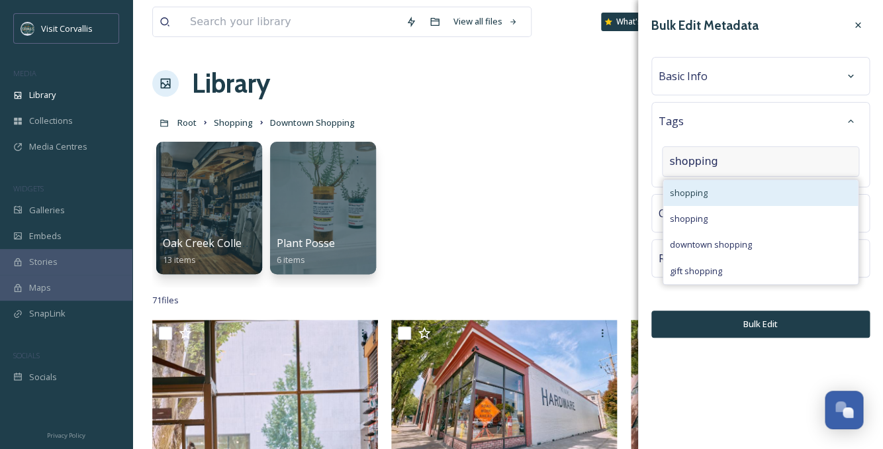
type input "shopping"
click at [715, 189] on div "shopping" at bounding box center [760, 193] width 195 height 26
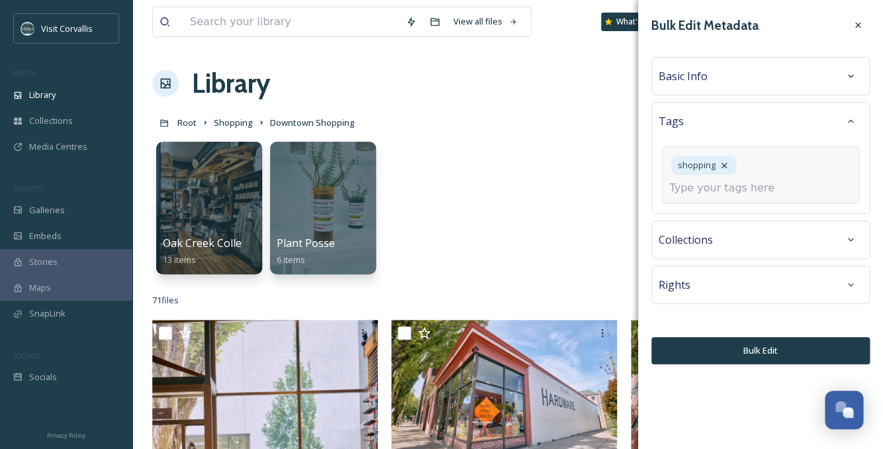
click at [705, 191] on input at bounding box center [735, 188] width 132 height 16
type input "l"
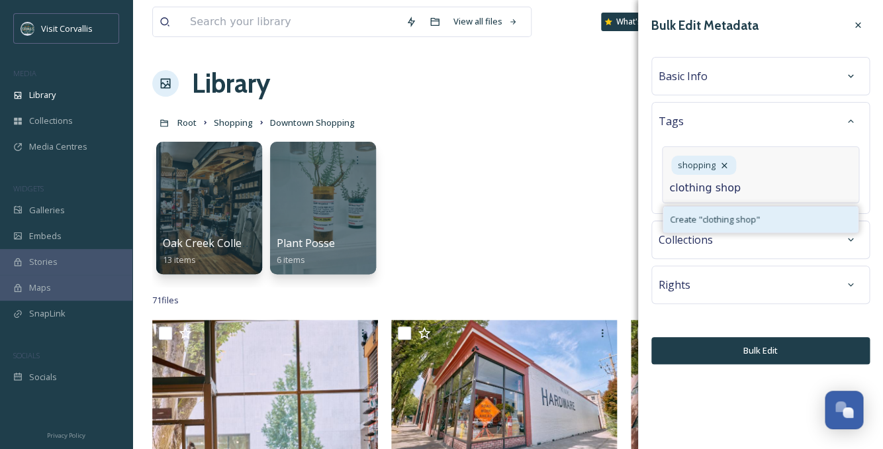
type input "clothing shop"
click at [707, 214] on span "Create " clothing shop "" at bounding box center [715, 219] width 90 height 13
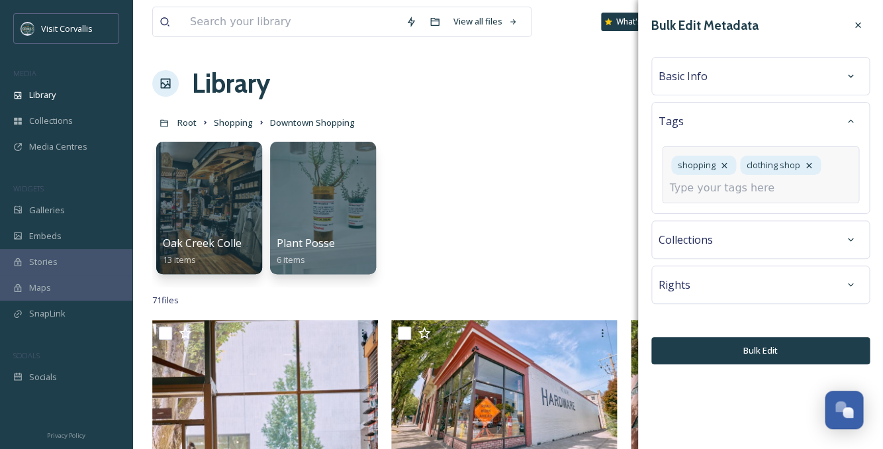
click at [707, 189] on input at bounding box center [735, 188] width 132 height 16
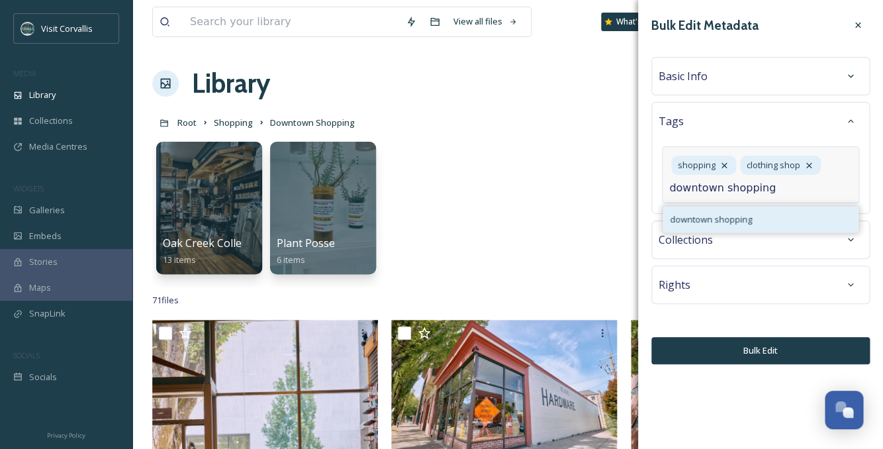
type input "downtown shopping"
click at [724, 210] on div "downtown shopping" at bounding box center [760, 219] width 195 height 26
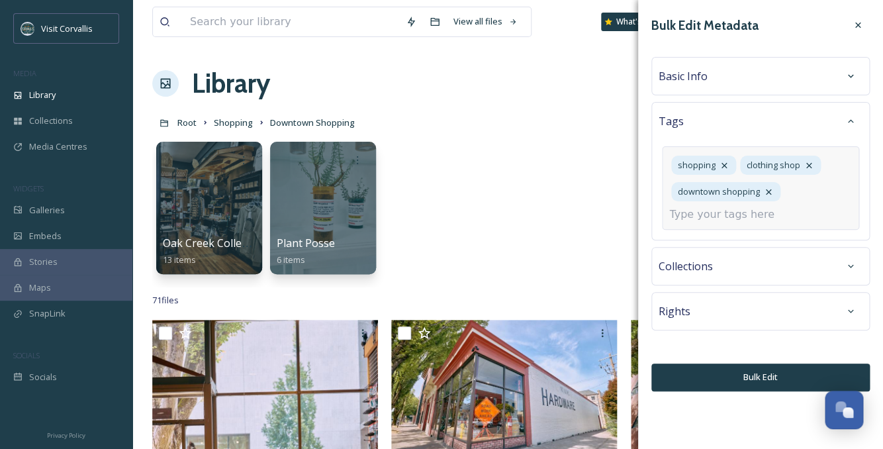
click at [717, 218] on input at bounding box center [735, 214] width 132 height 16
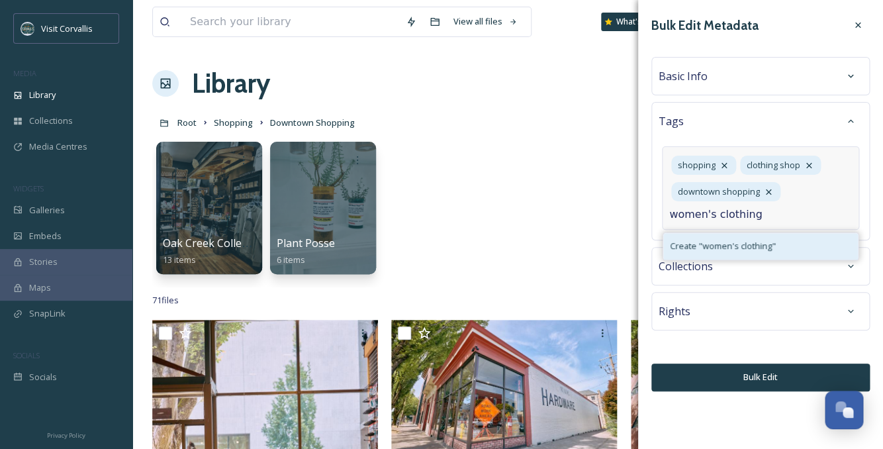
type input "women's clothing"
click at [709, 243] on span "Create " women's clothing "" at bounding box center [723, 246] width 106 height 13
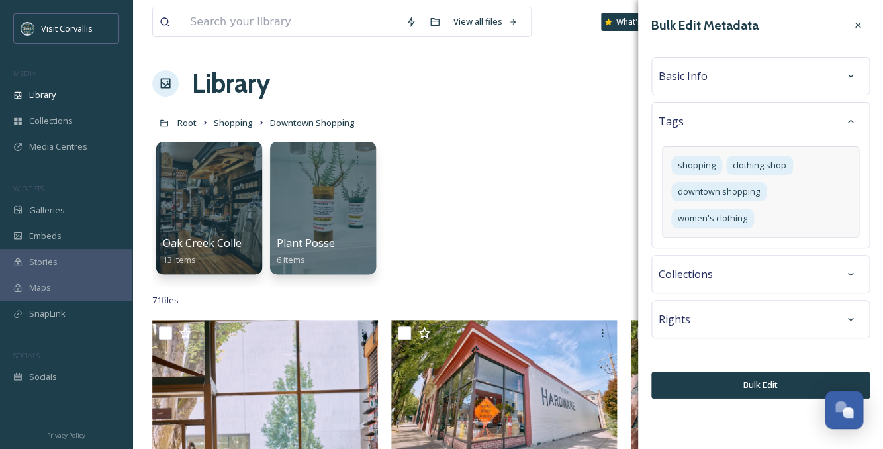
click at [742, 75] on div "Basic Info" at bounding box center [760, 76] width 204 height 24
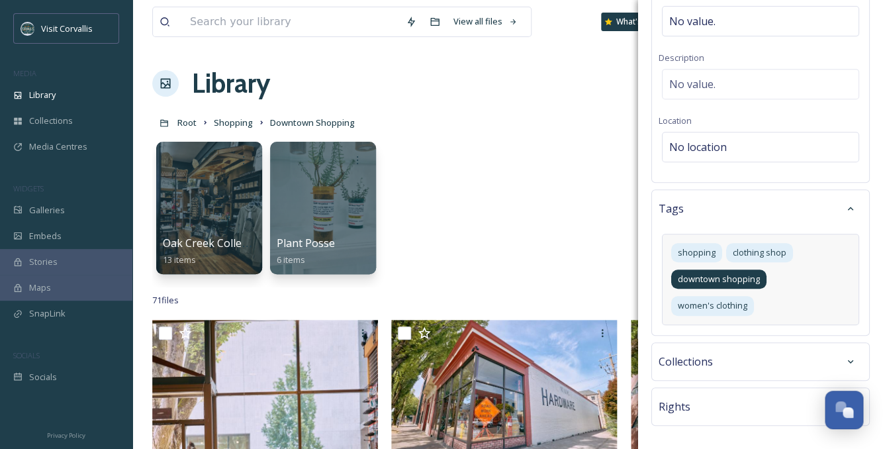
scroll to position [224, 0]
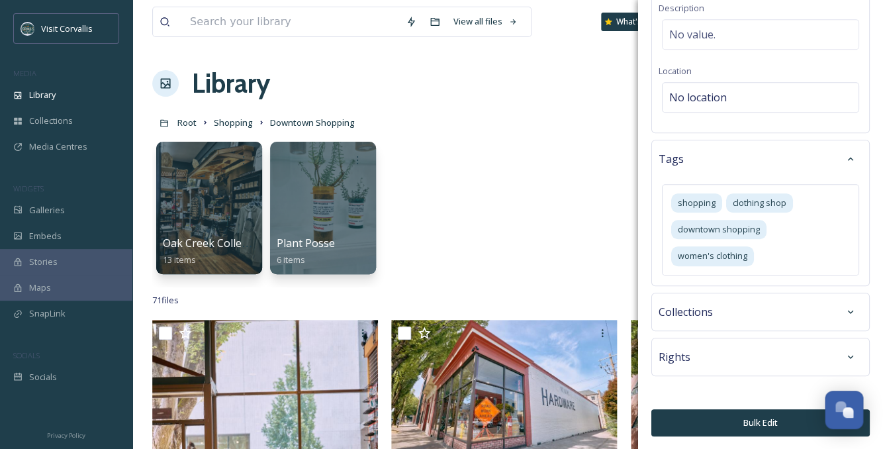
click at [679, 351] on span "Rights" at bounding box center [674, 357] width 32 height 16
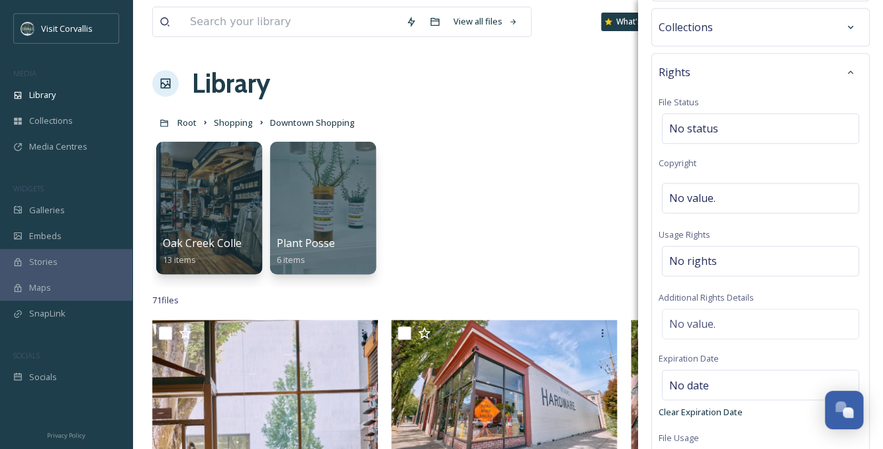
scroll to position [609, 0]
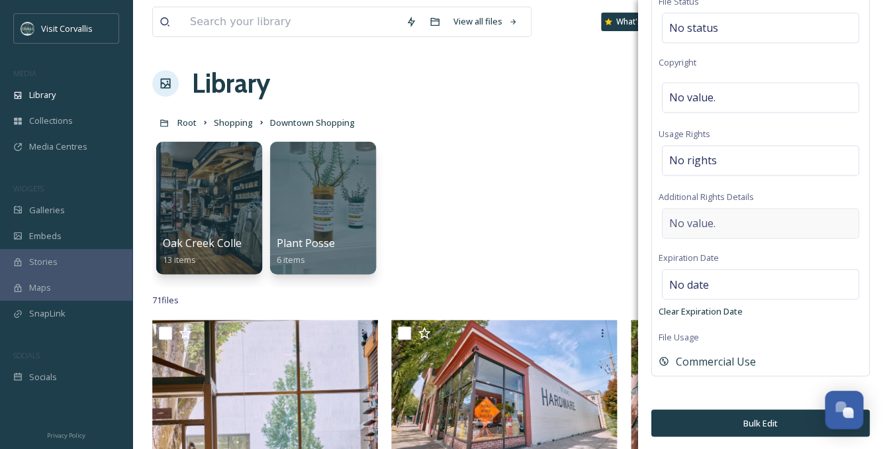
click at [698, 223] on span "No value." at bounding box center [692, 223] width 46 height 16
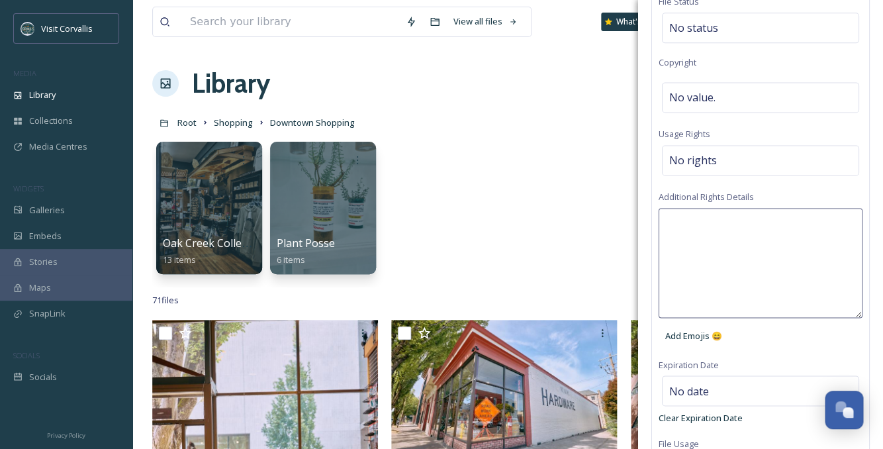
click at [685, 224] on textarea at bounding box center [760, 263] width 204 height 110
type textarea "When using on social media please credit and tag [PERSON_NAME]"
click at [697, 279] on textarea "When using on social media please credit and tag [PERSON_NAME]" at bounding box center [760, 263] width 204 height 110
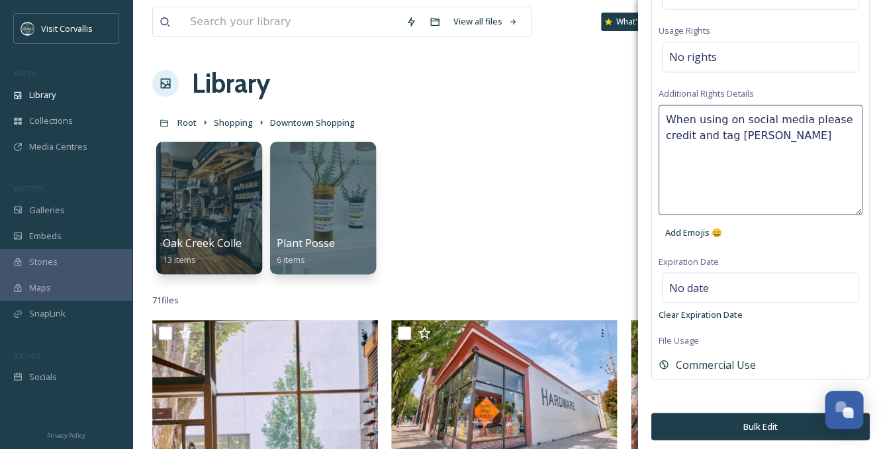
click at [664, 420] on button "Bulk Edit" at bounding box center [760, 425] width 218 height 27
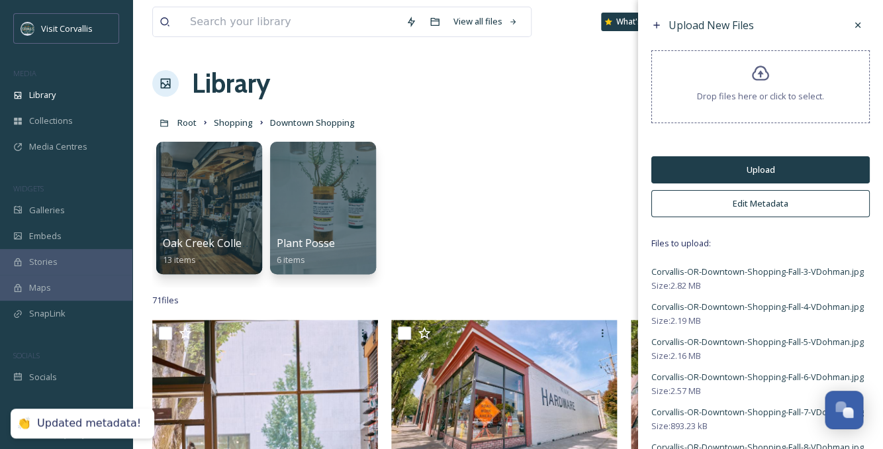
click at [722, 163] on button "Upload" at bounding box center [760, 169] width 218 height 27
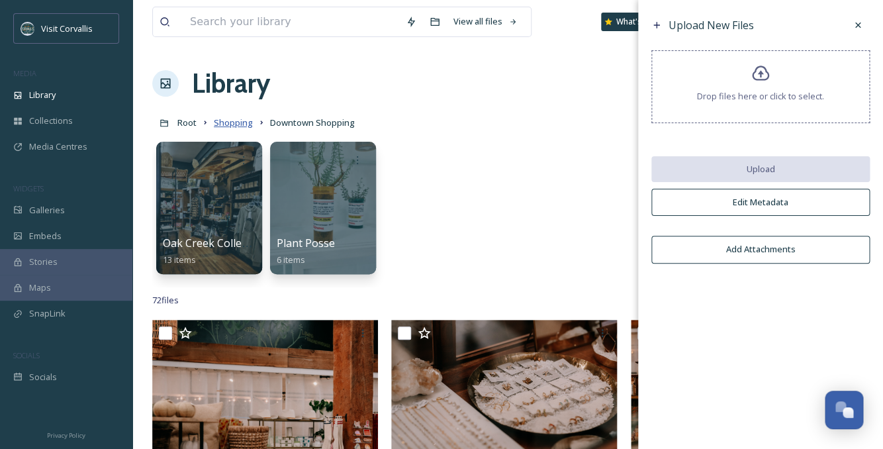
click at [222, 120] on span "Shopping" at bounding box center [233, 122] width 39 height 12
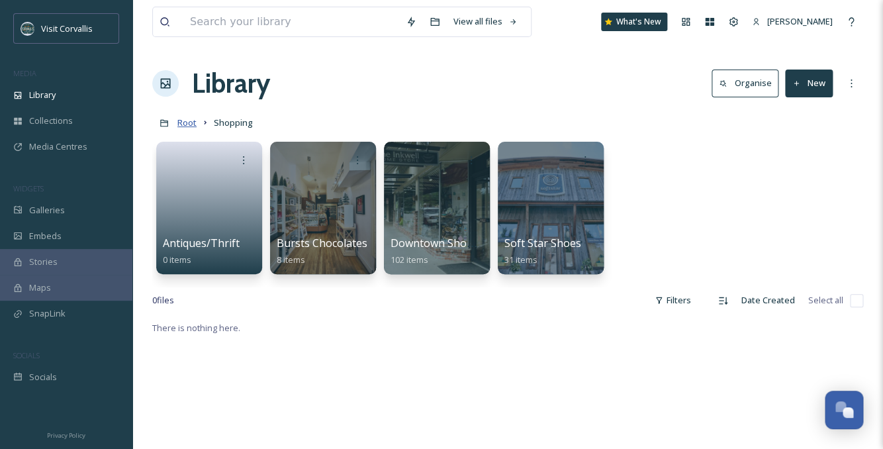
click at [187, 122] on span "Root" at bounding box center [186, 122] width 19 height 12
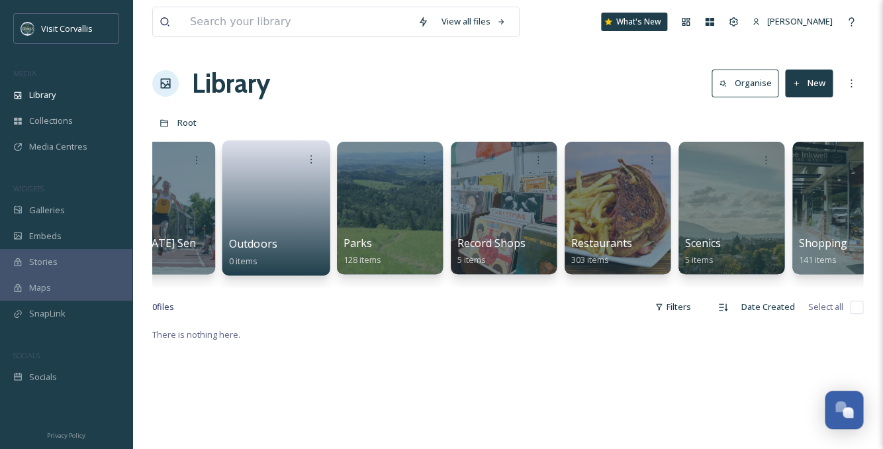
scroll to position [0, 3573]
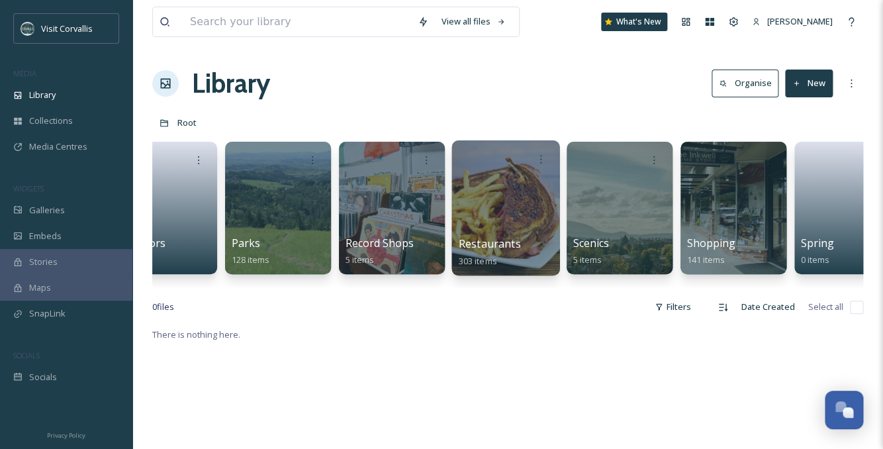
click at [495, 227] on div at bounding box center [505, 207] width 108 height 135
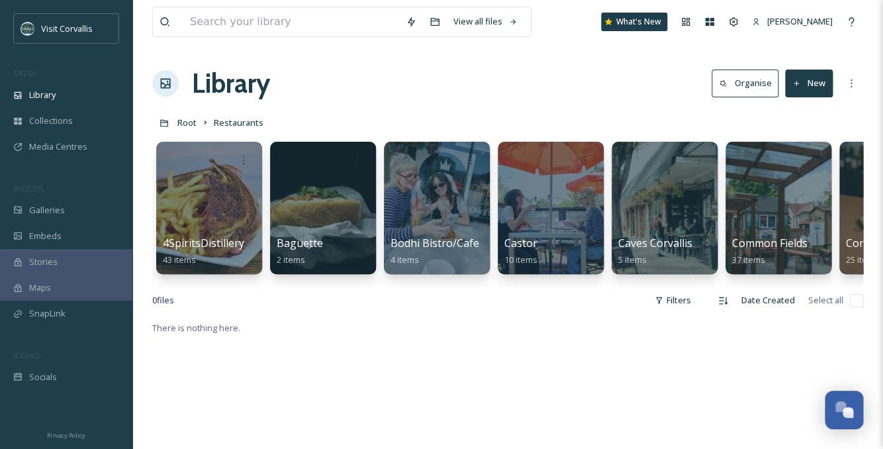
click at [813, 87] on button "New" at bounding box center [809, 82] width 48 height 27
click at [781, 164] on div "Folder" at bounding box center [794, 166] width 75 height 26
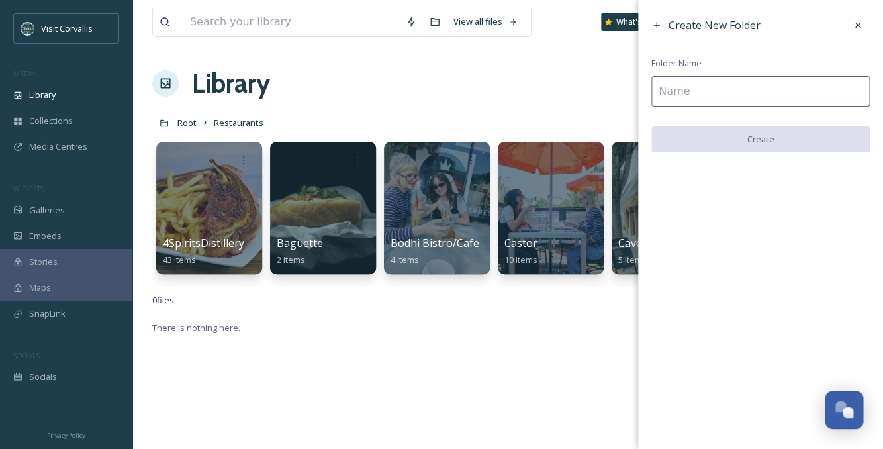
click at [670, 91] on input at bounding box center [760, 91] width 218 height 30
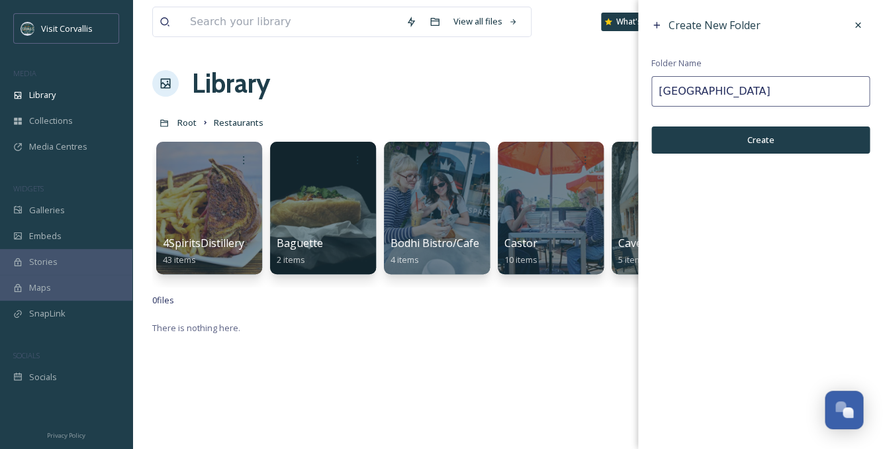
type input "[GEOGRAPHIC_DATA]"
click at [687, 138] on button "Create" at bounding box center [760, 139] width 218 height 27
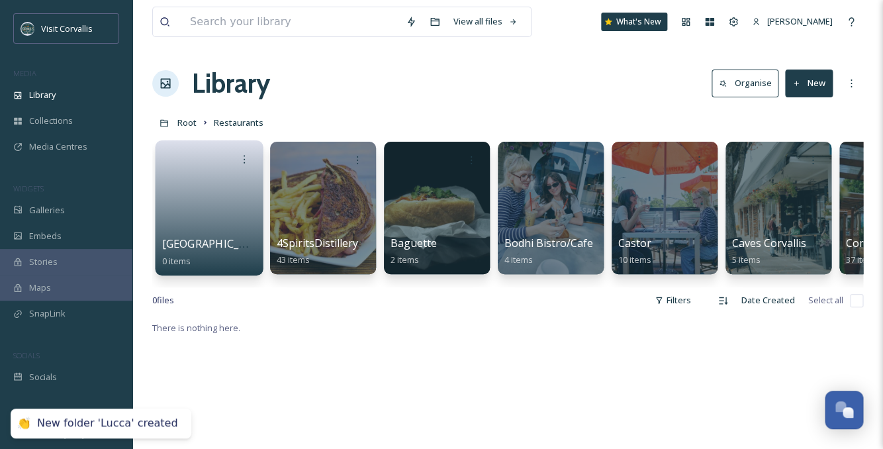
click at [202, 174] on link at bounding box center [209, 203] width 95 height 64
